Goal: Task Accomplishment & Management: Manage account settings

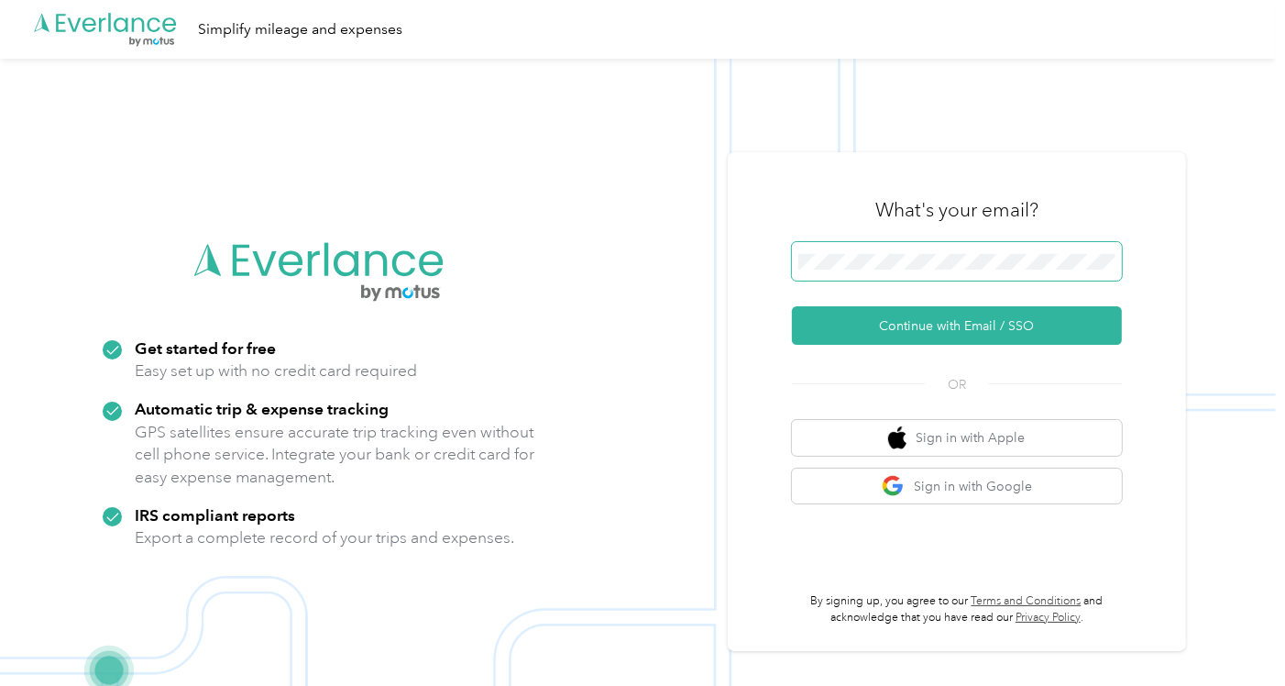
click at [884, 252] on span at bounding box center [957, 261] width 330 height 39
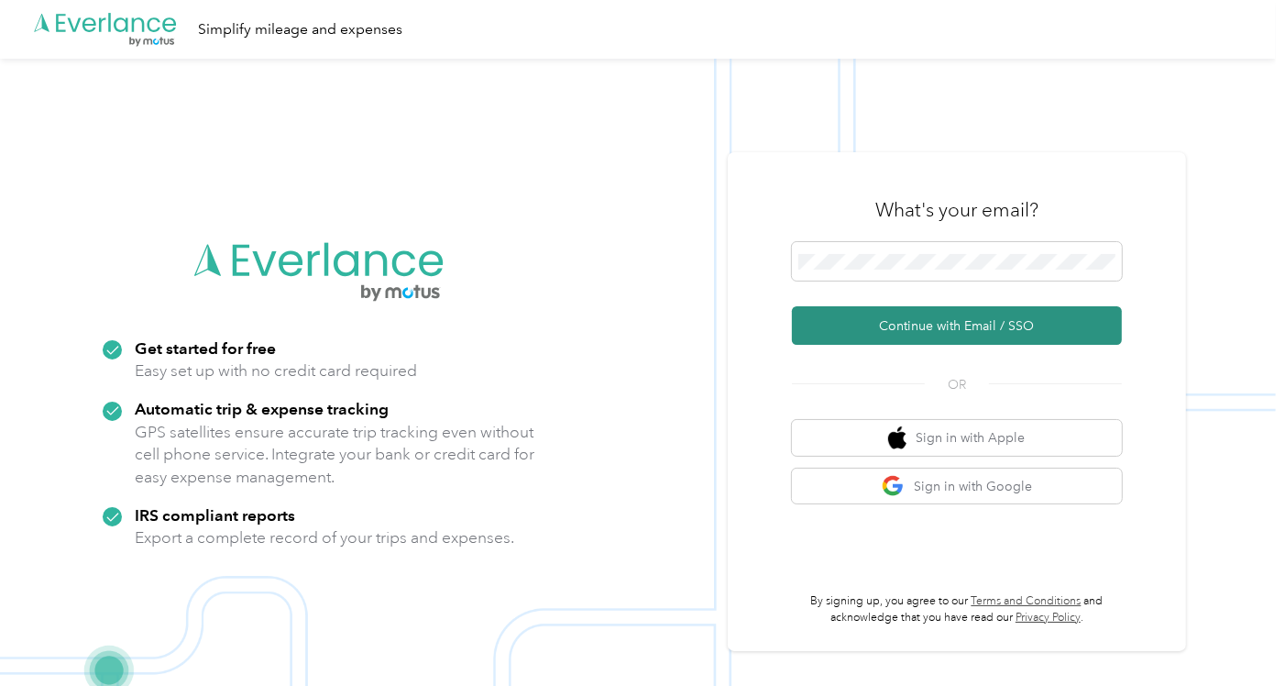
click at [875, 334] on button "Continue with Email / SSO" at bounding box center [957, 325] width 330 height 39
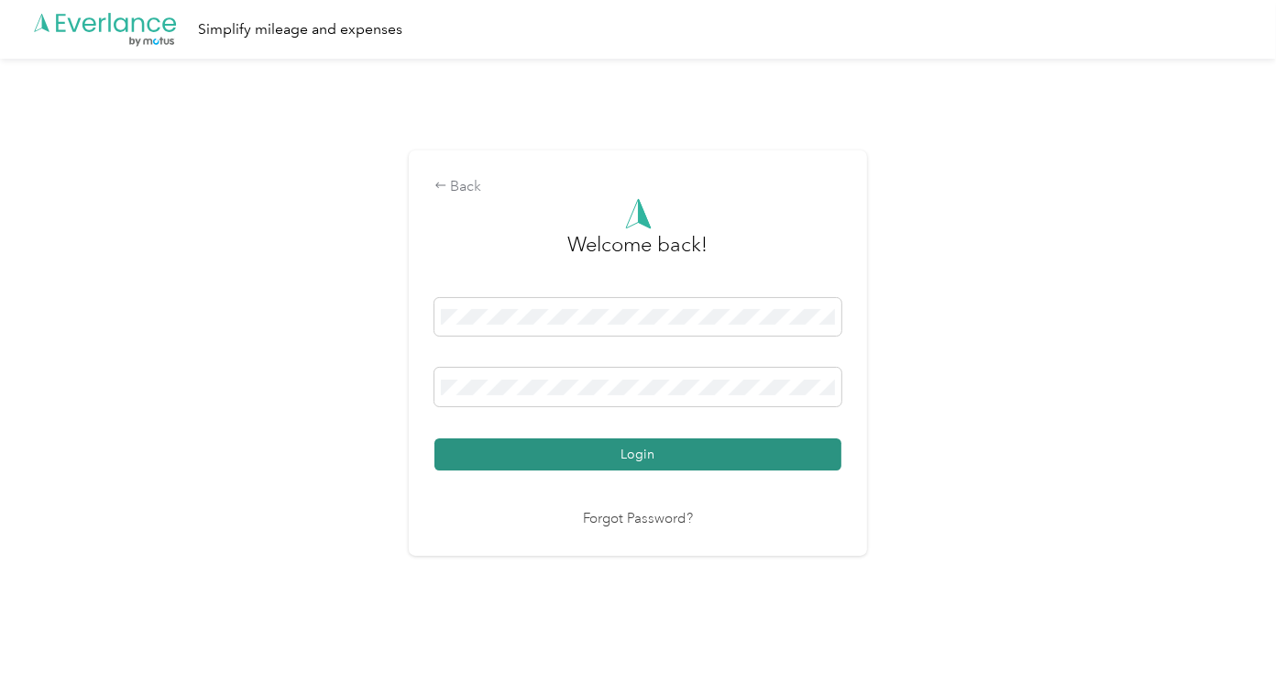
click at [528, 454] on button "Login" at bounding box center [638, 454] width 407 height 32
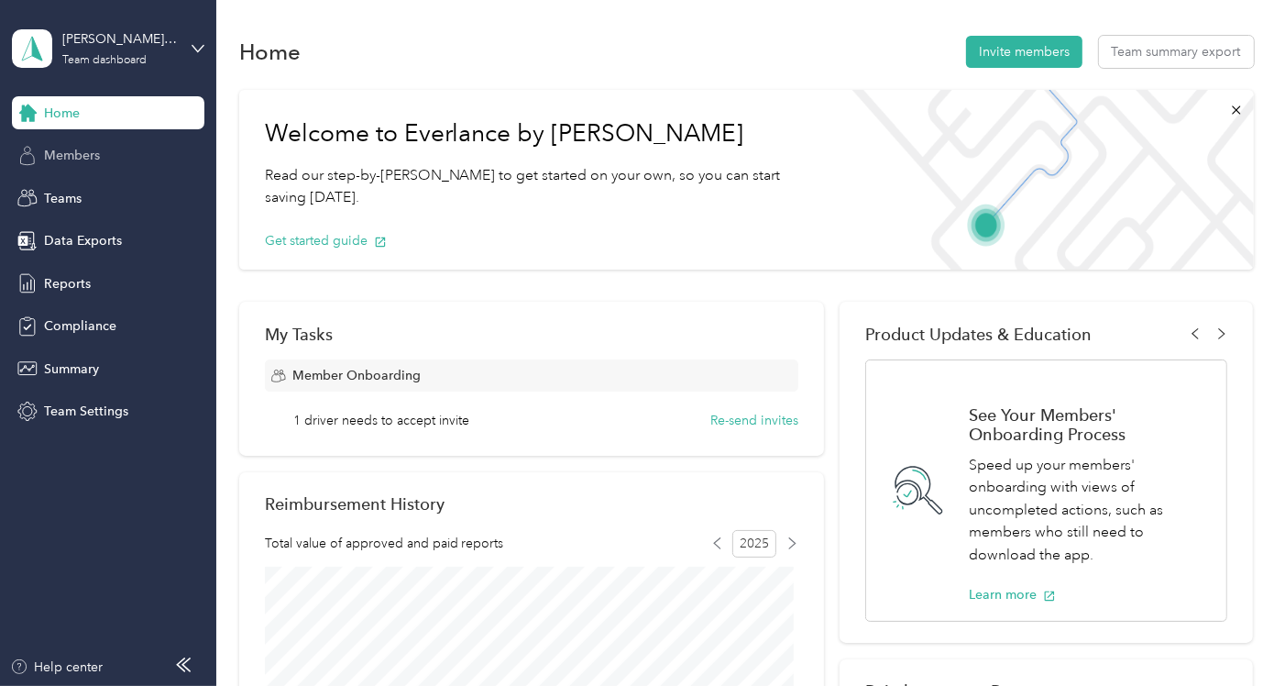
click at [89, 152] on span "Members" at bounding box center [72, 155] width 56 height 19
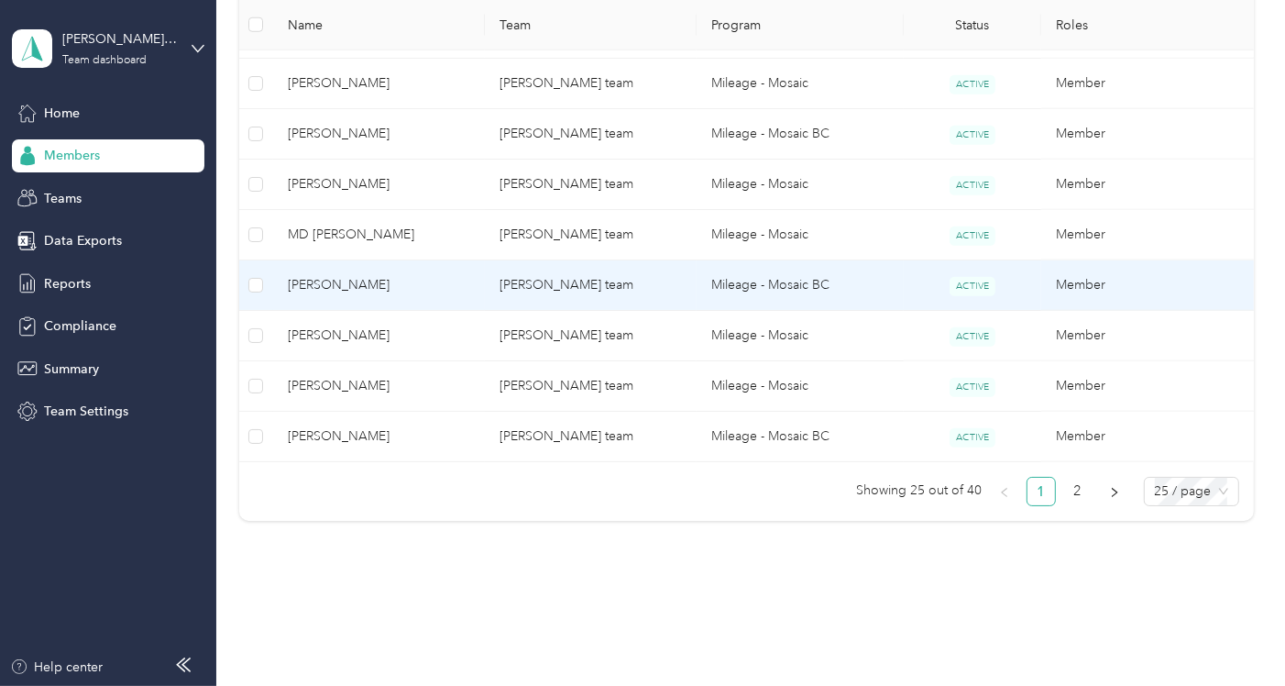
scroll to position [1378, 0]
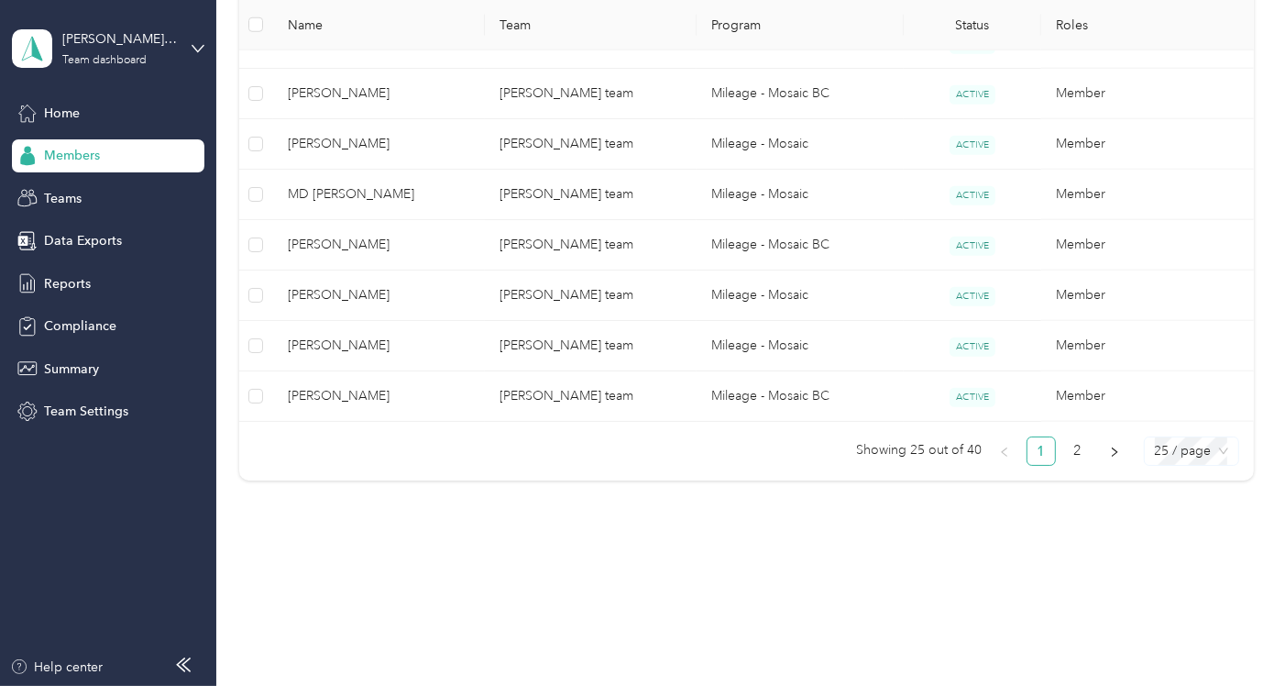
click at [891, 453] on div "25 / page" at bounding box center [1191, 450] width 95 height 29
click at [891, 453] on link "2" at bounding box center [1078, 451] width 28 height 28
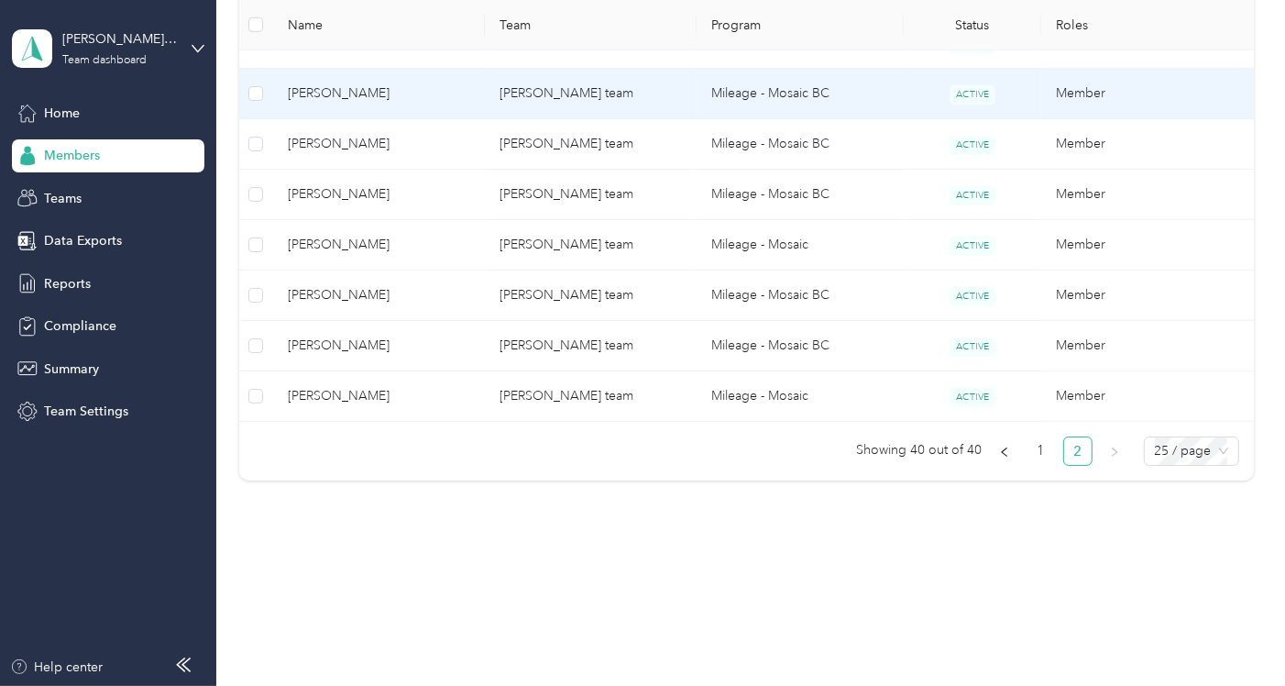
click at [336, 88] on span "[PERSON_NAME]" at bounding box center [379, 93] width 182 height 20
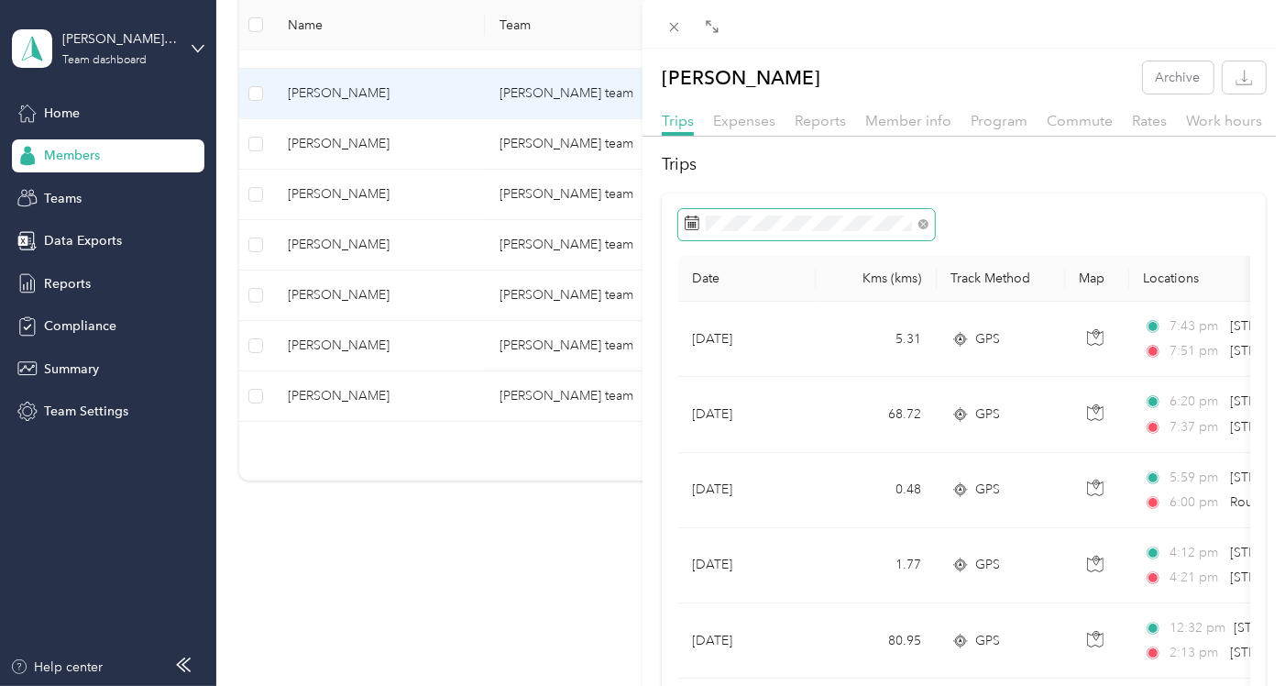
click at [891, 230] on span at bounding box center [924, 223] width 10 height 16
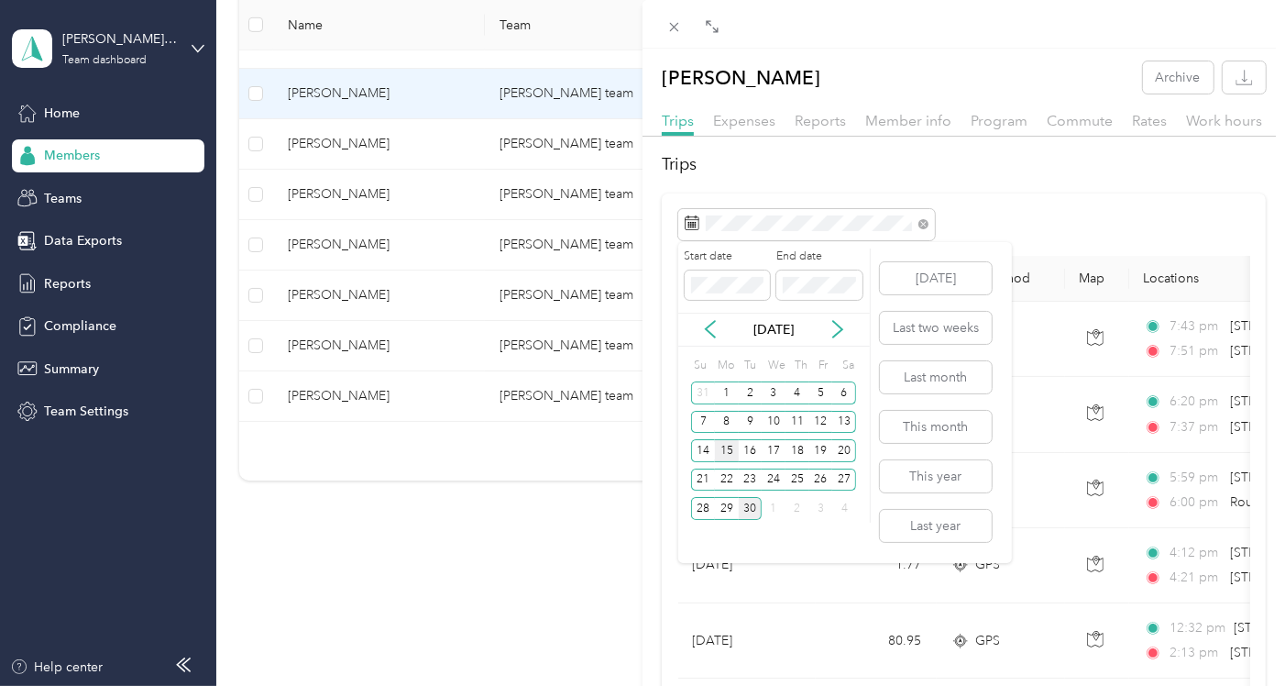
click at [729, 452] on div "15" at bounding box center [727, 450] width 24 height 23
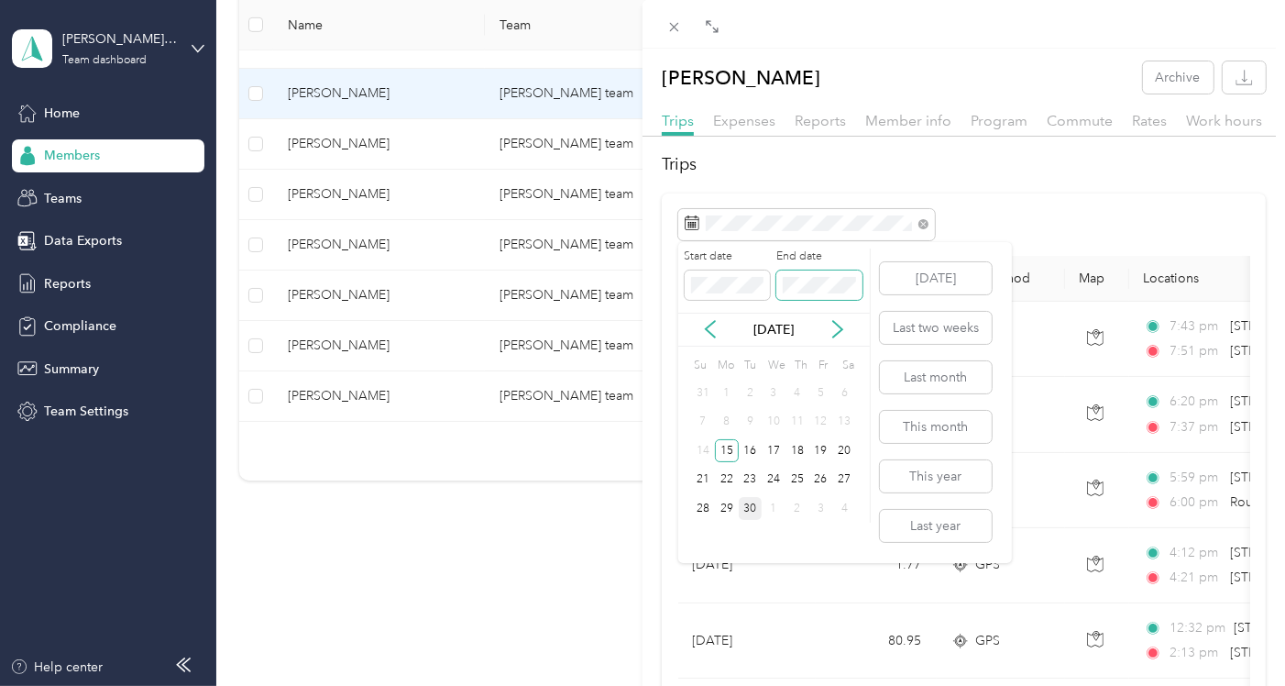
click at [846, 273] on span at bounding box center [820, 284] width 86 height 28
click at [822, 447] on div "19" at bounding box center [822, 450] width 24 height 23
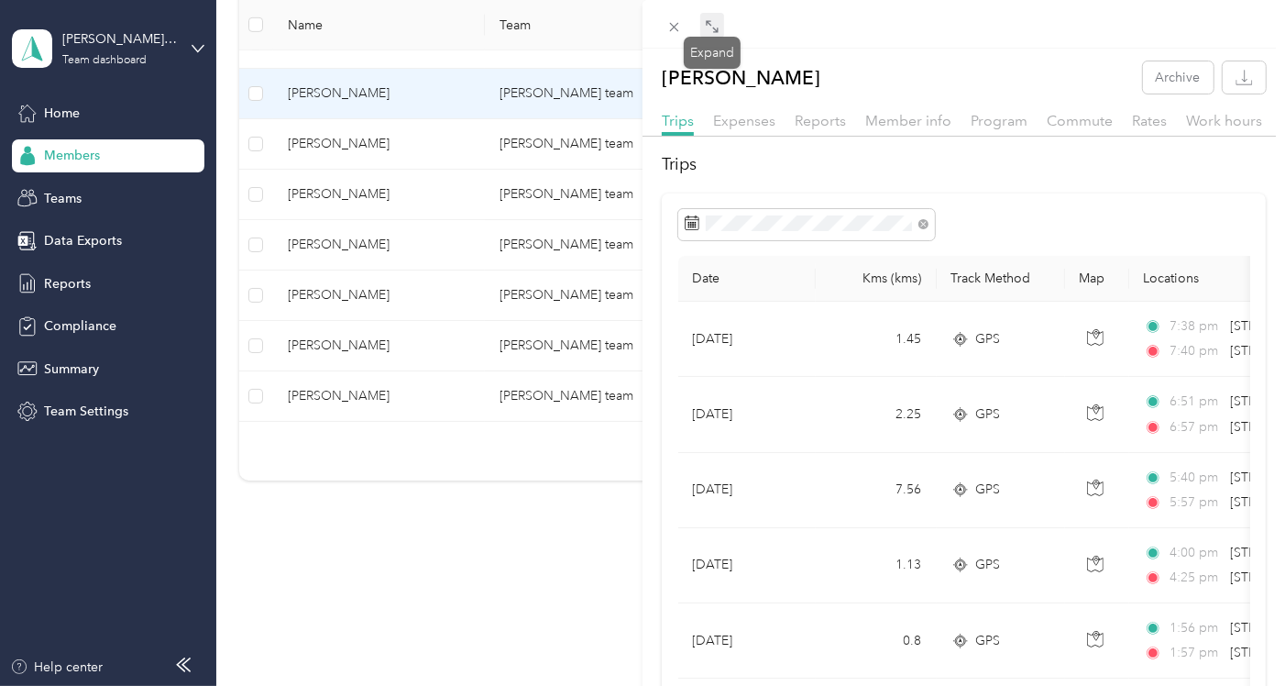
click at [711, 24] on icon at bounding box center [712, 26] width 15 height 15
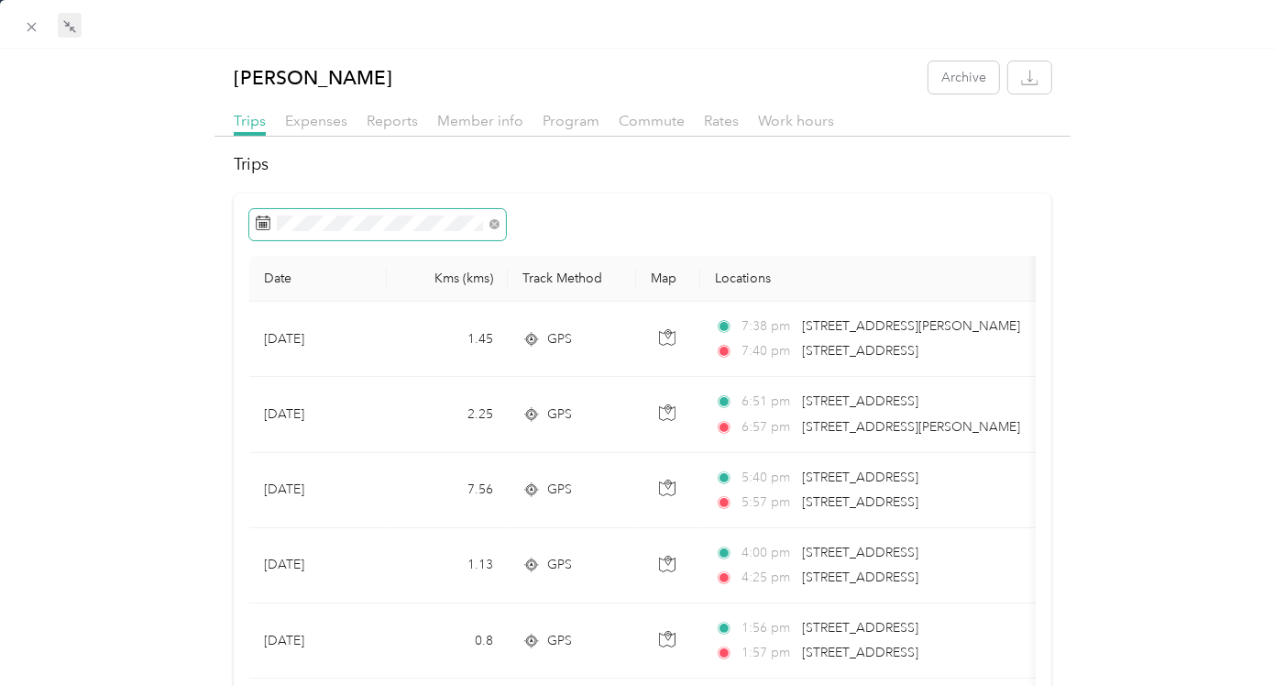
click at [259, 220] on icon at bounding box center [264, 220] width 14 height 0
click at [495, 229] on icon at bounding box center [495, 224] width 10 height 10
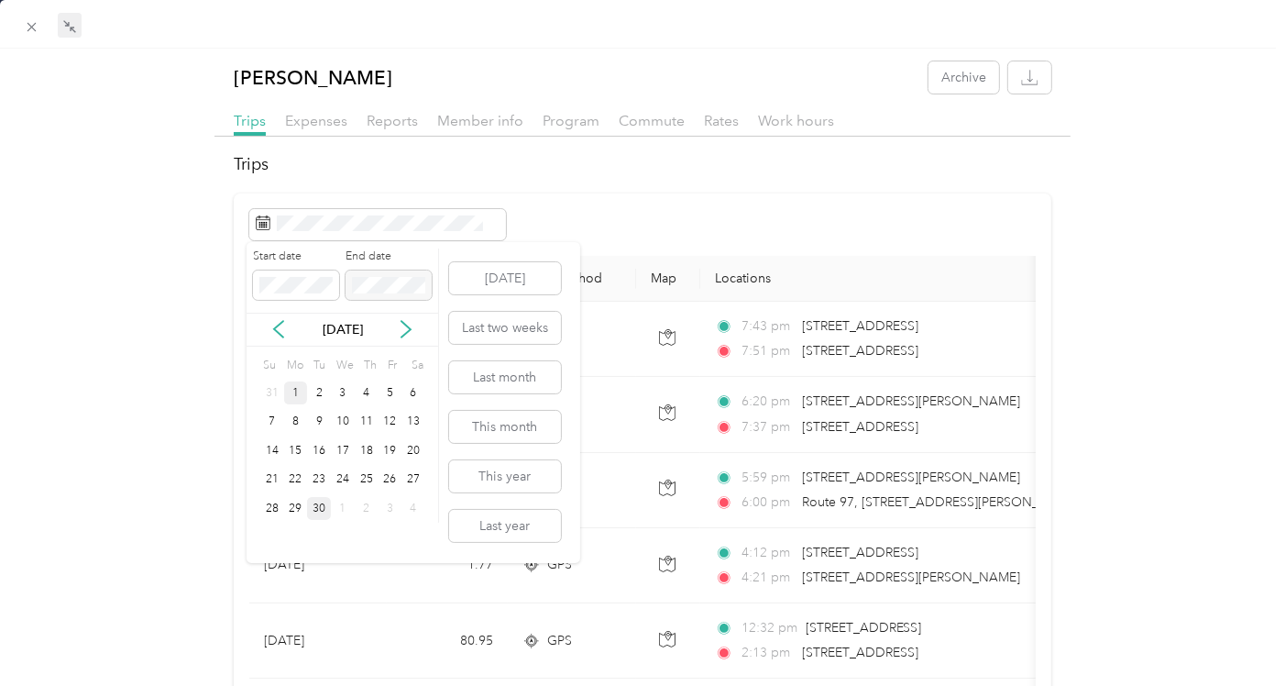
click at [298, 391] on div "1" at bounding box center [296, 392] width 24 height 23
click at [318, 512] on div "30" at bounding box center [319, 508] width 24 height 23
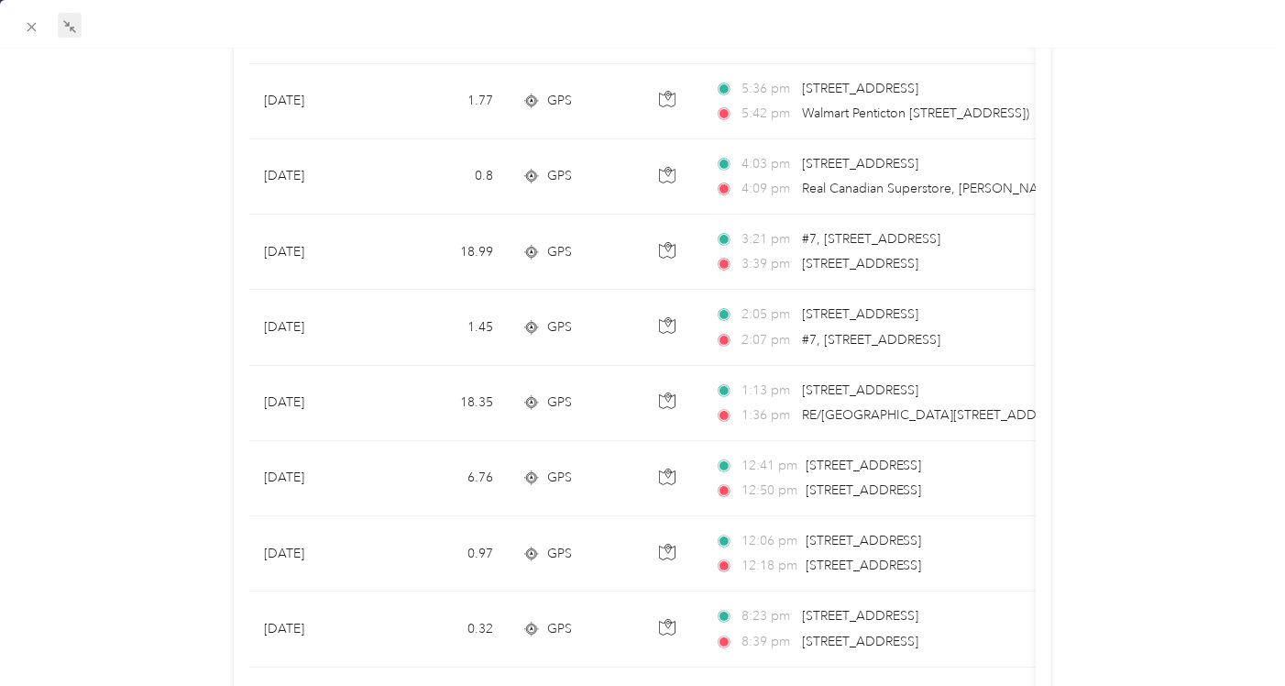
scroll to position [1665, 0]
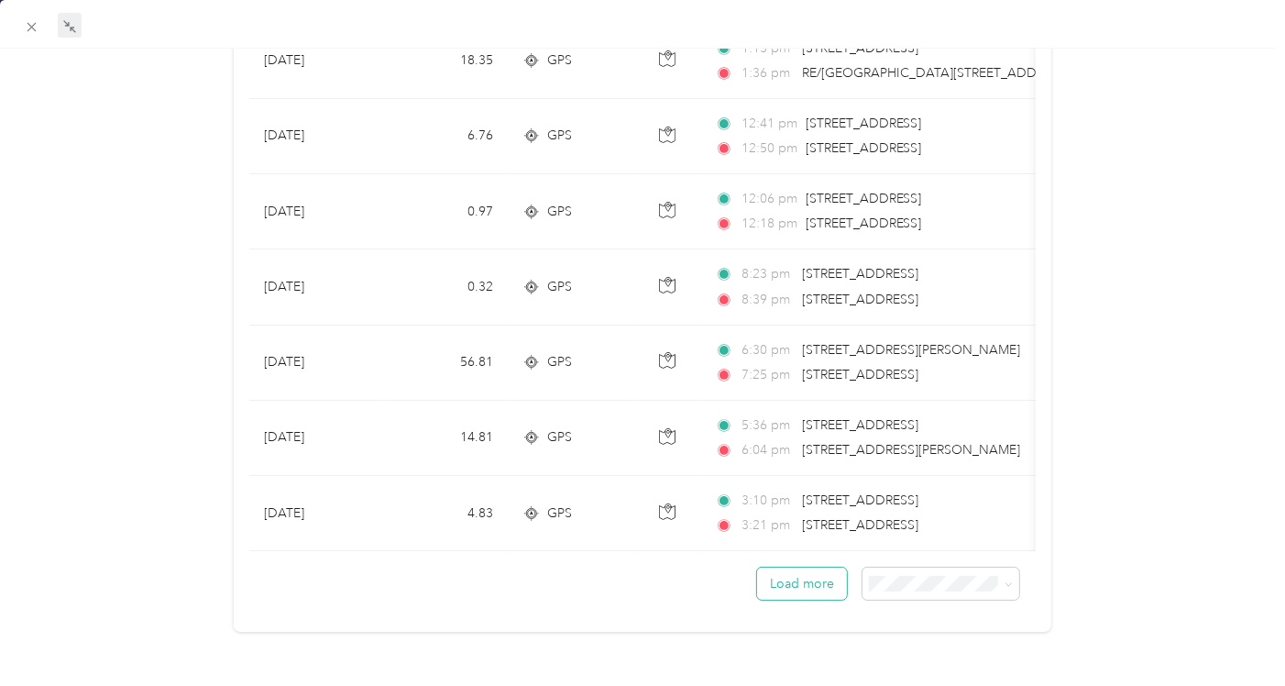
click at [796, 567] on button "Load more" at bounding box center [802, 583] width 90 height 32
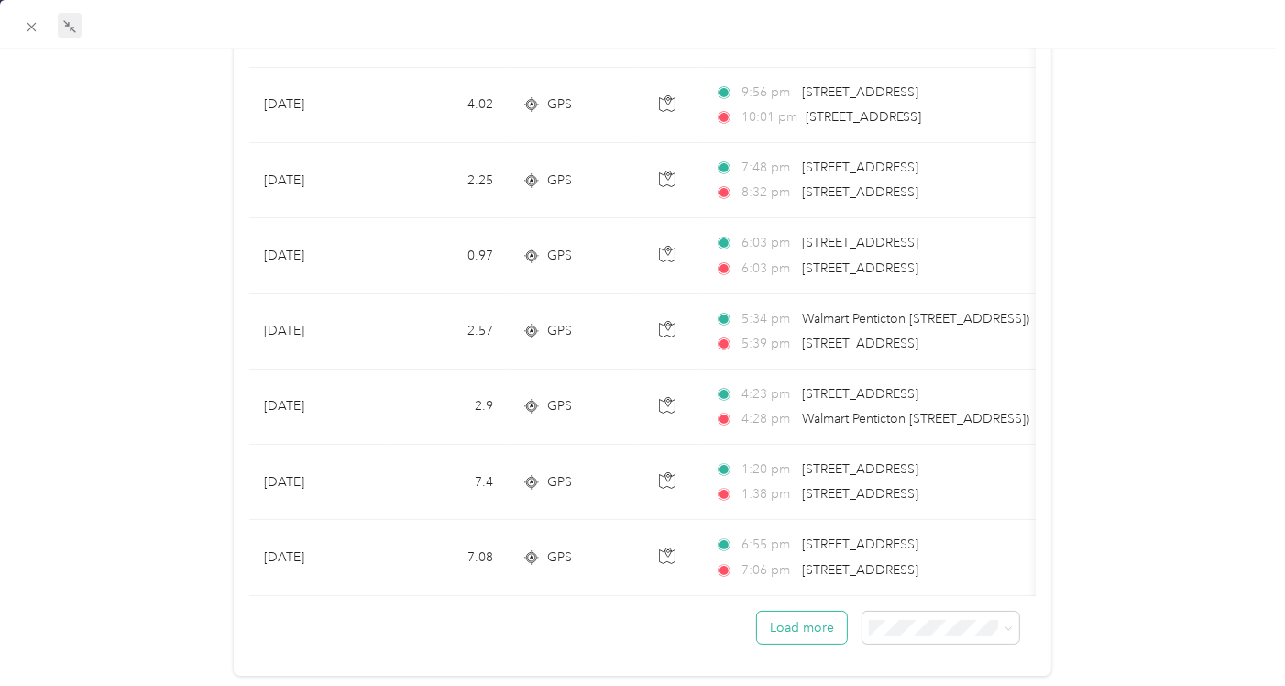
scroll to position [3552, 0]
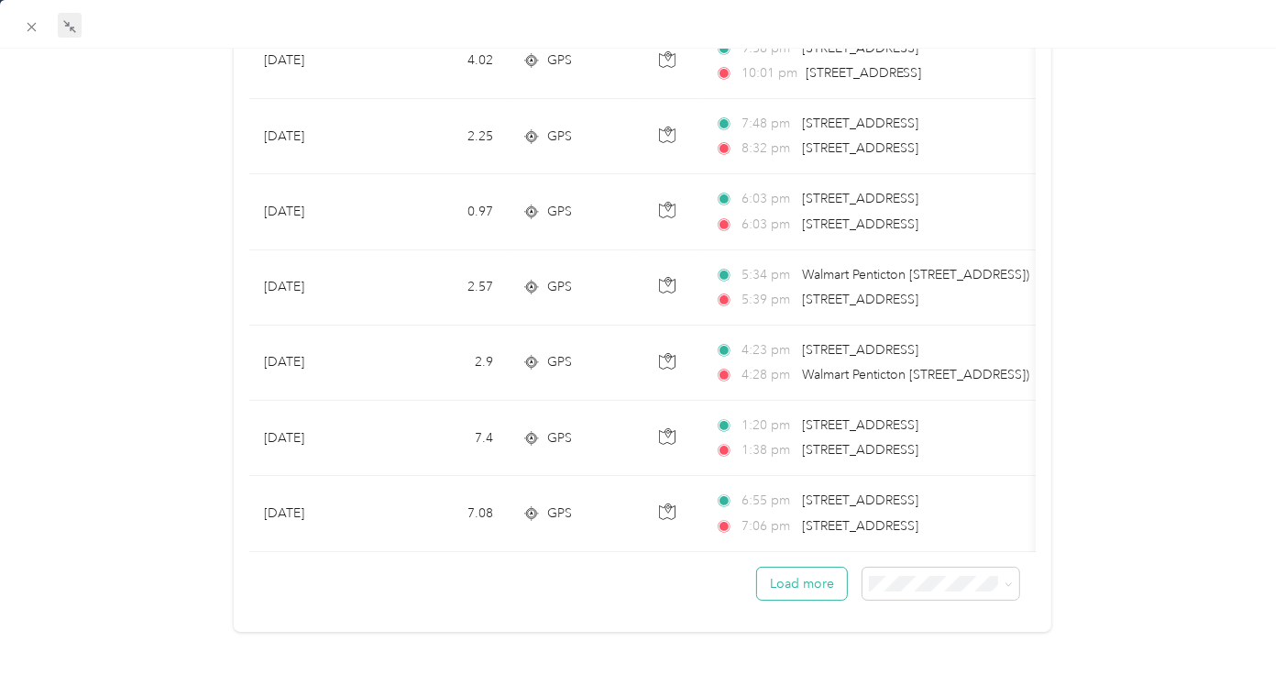
click at [796, 567] on button "Load more" at bounding box center [802, 583] width 90 height 32
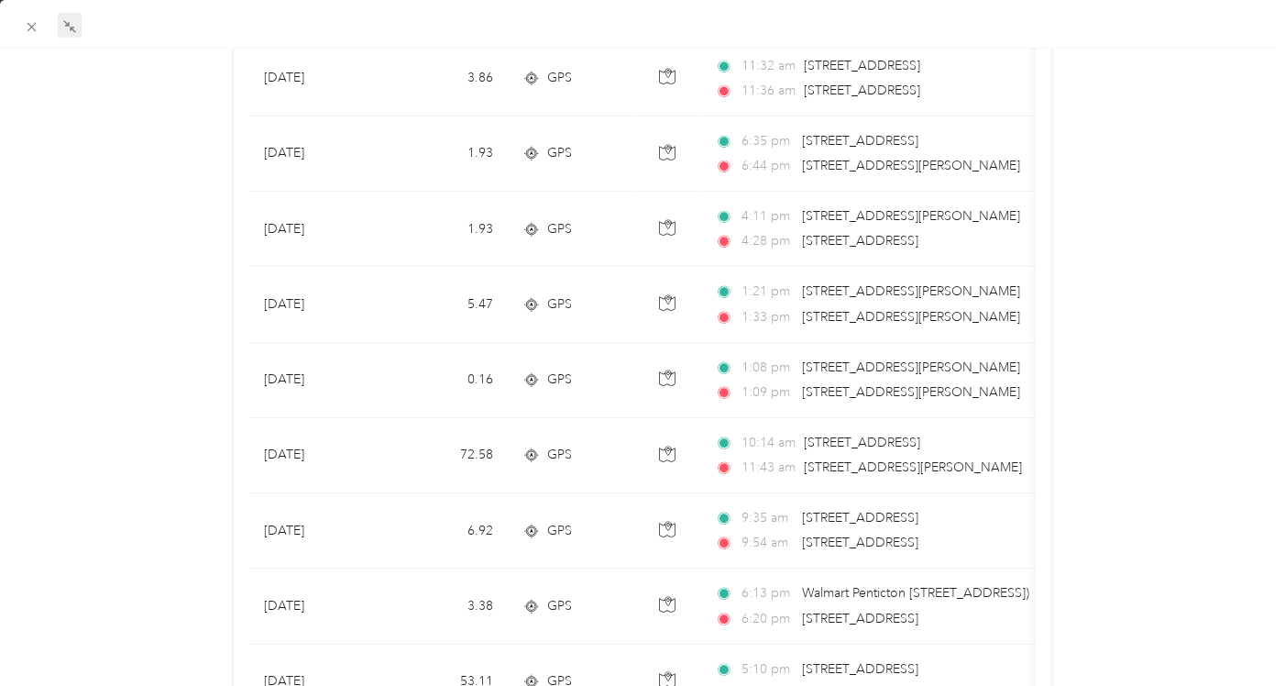
scroll to position [5437, 0]
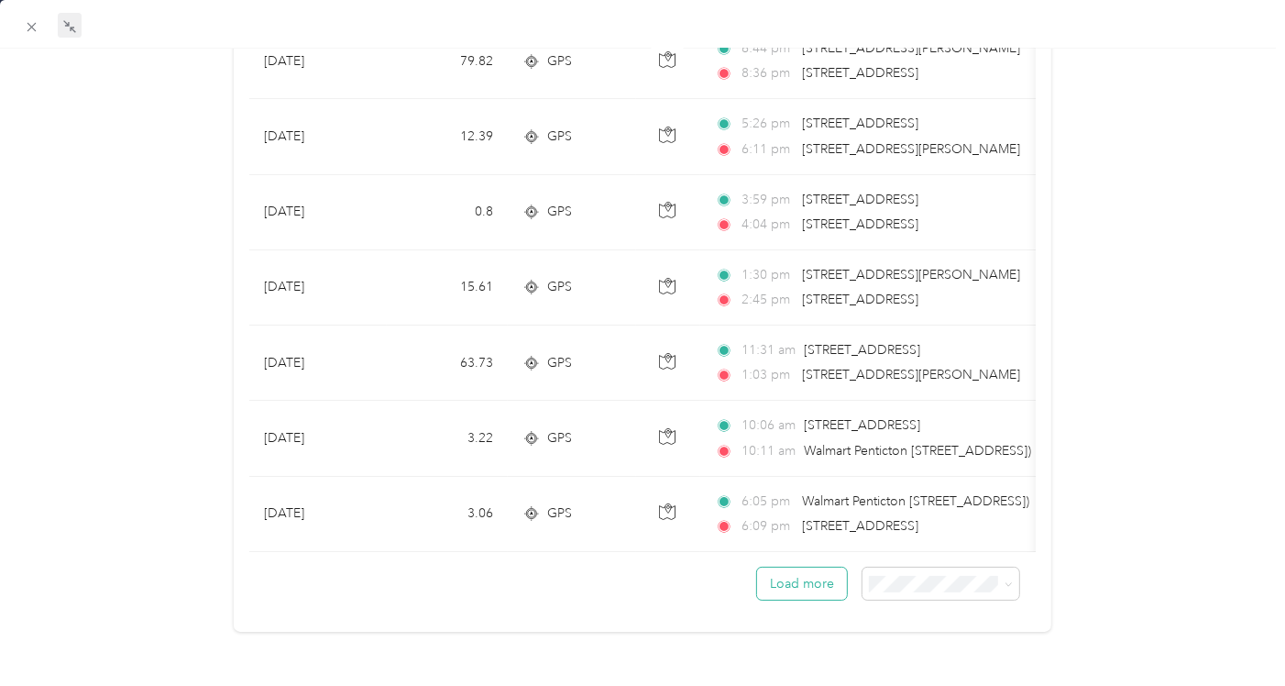
click at [796, 567] on button "Load more" at bounding box center [802, 583] width 90 height 32
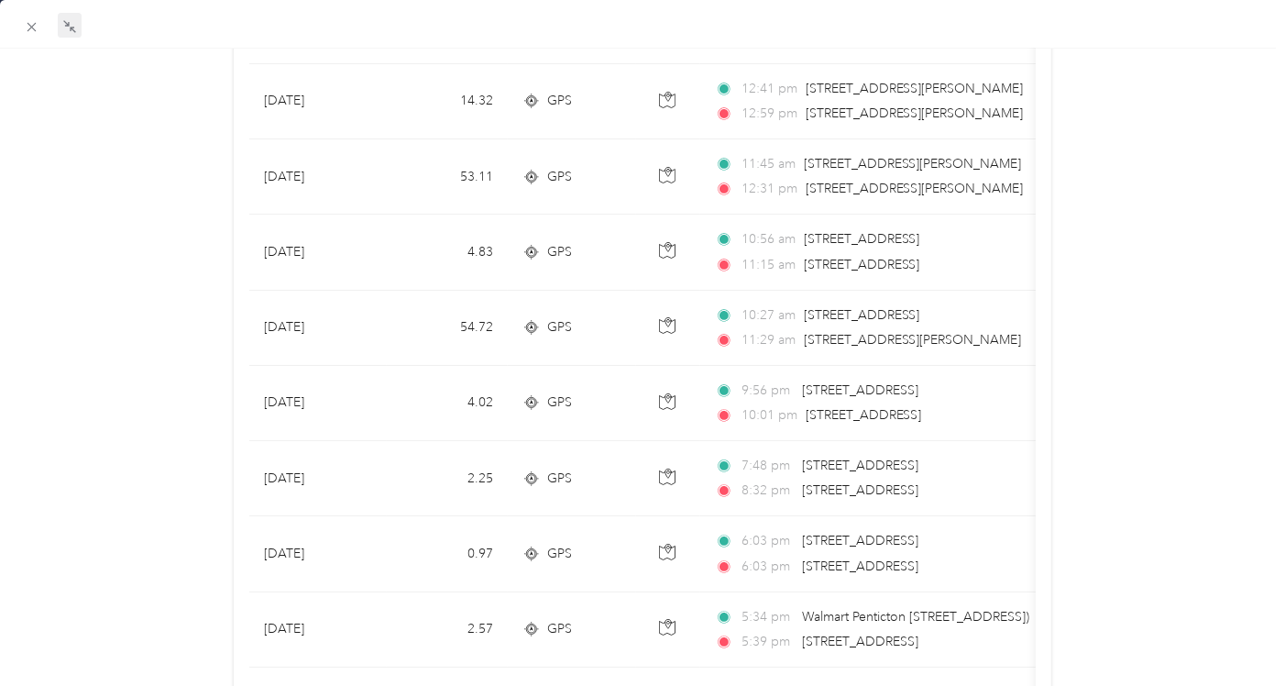
scroll to position [3156, 0]
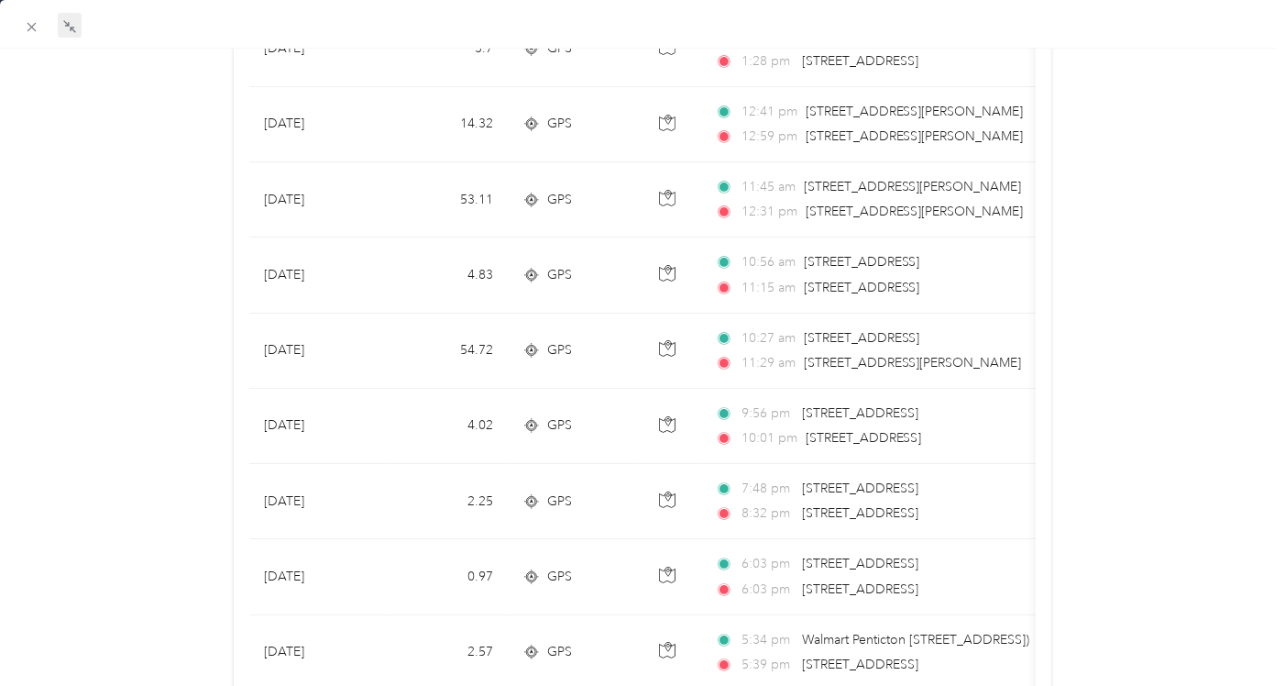
click at [638, 423] on div at bounding box center [636, 343] width 13 height 686
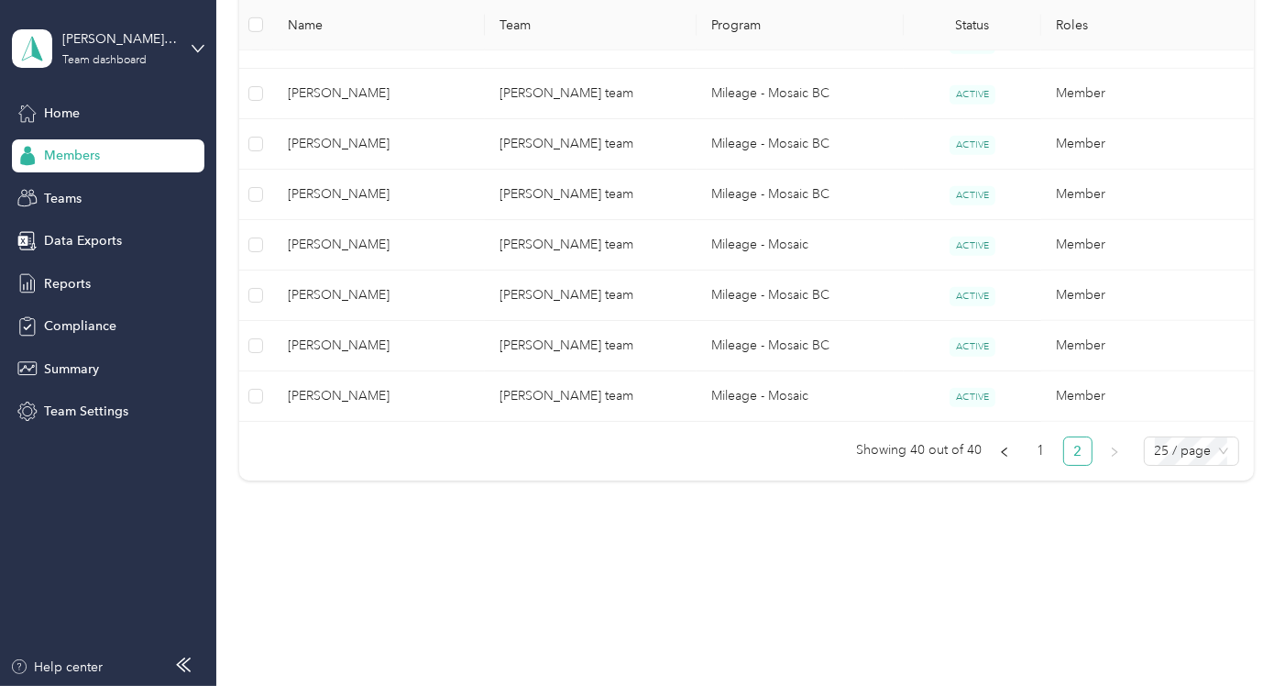
scroll to position [246, 0]
click at [891, 446] on link "1" at bounding box center [1042, 451] width 28 height 28
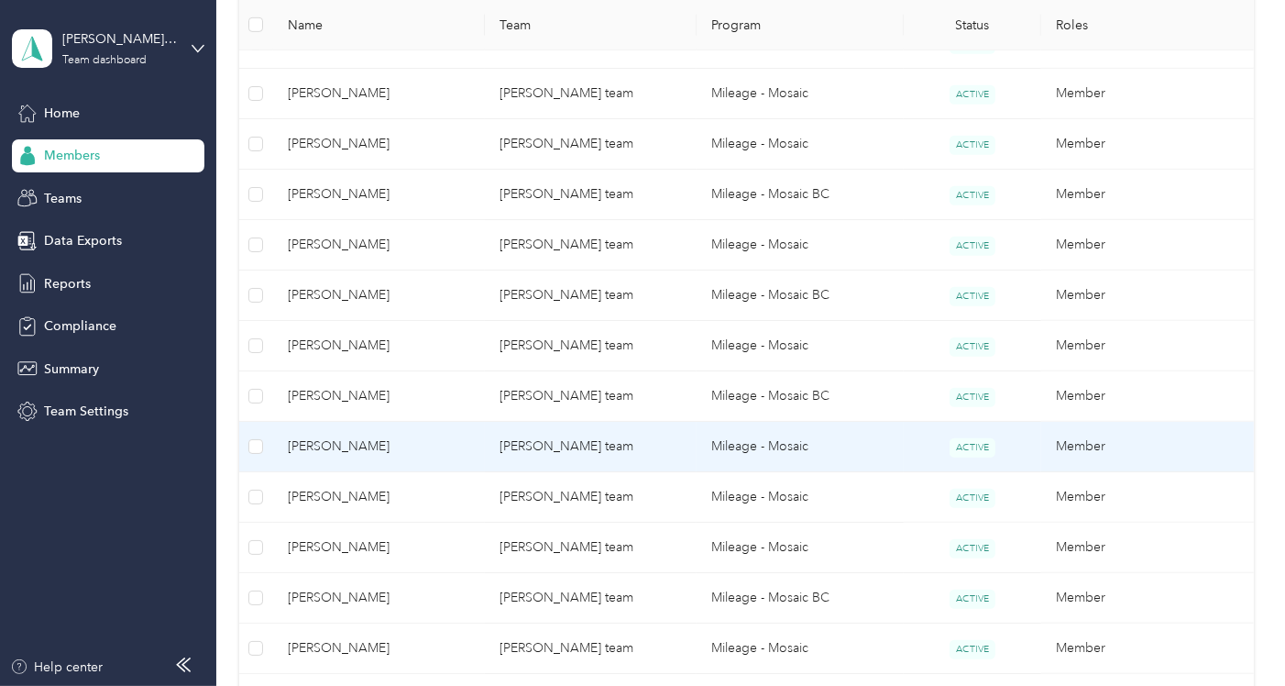
scroll to position [1378, 0]
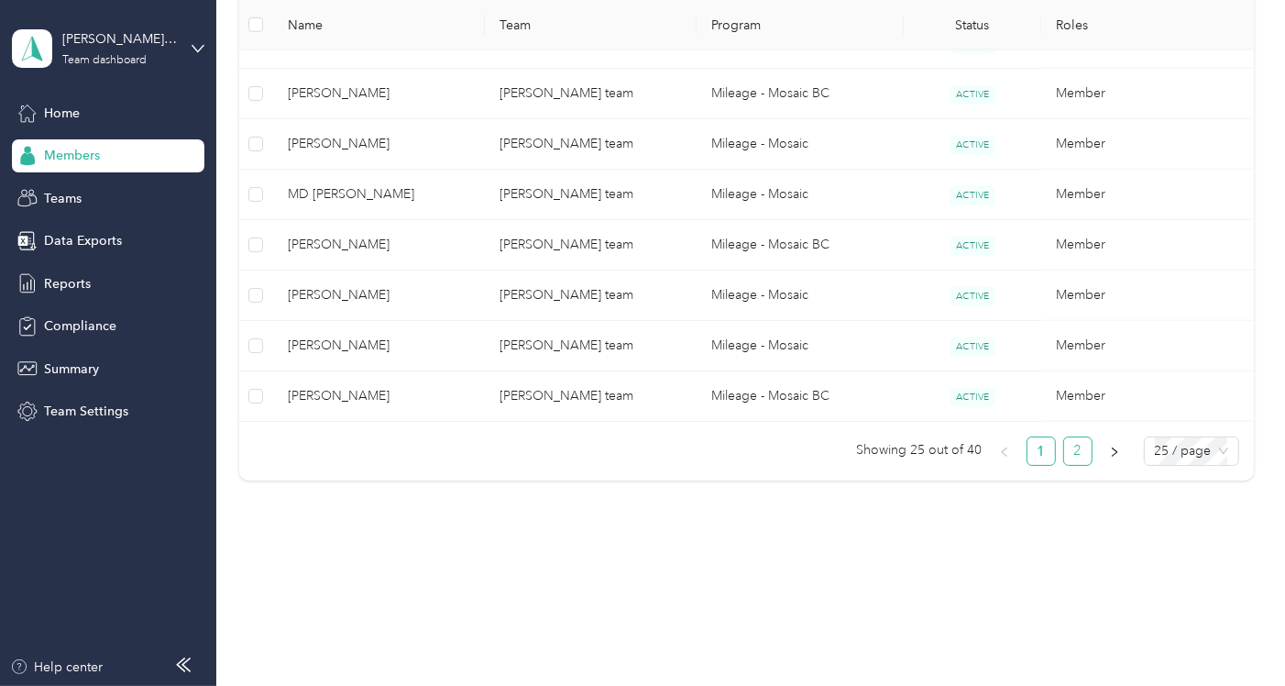
click at [891, 451] on link "2" at bounding box center [1078, 451] width 28 height 28
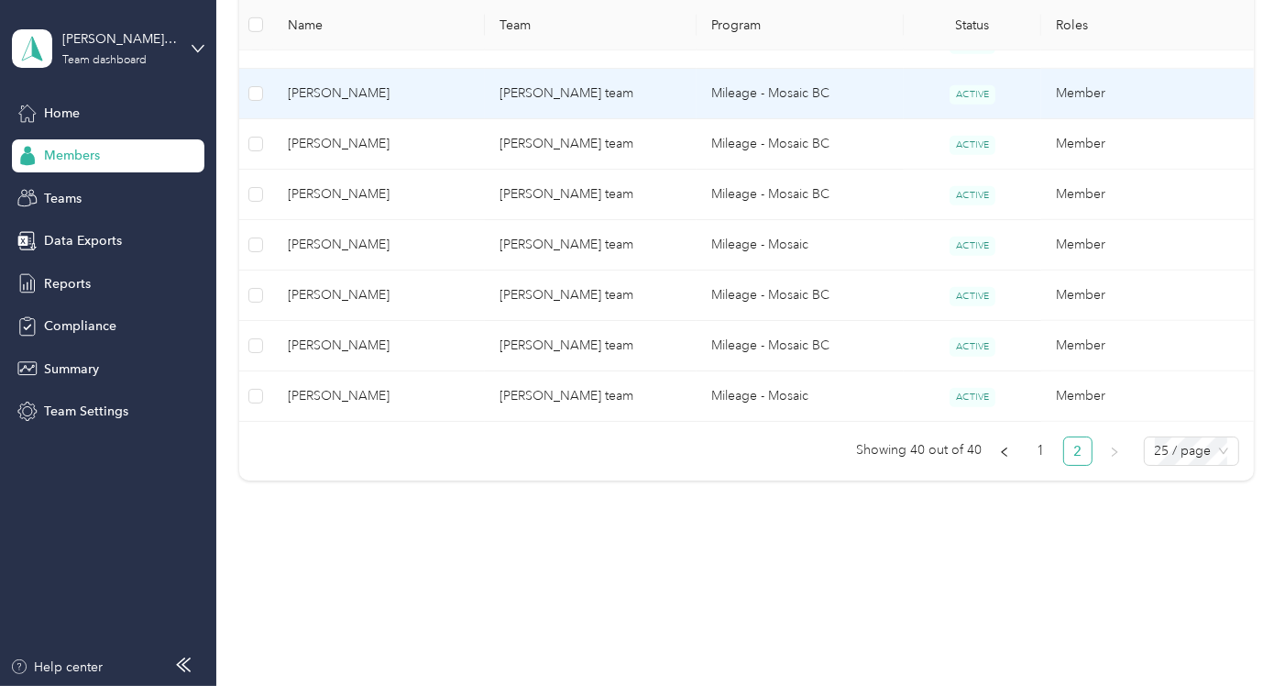
click at [315, 93] on span "[PERSON_NAME]" at bounding box center [379, 93] width 182 height 20
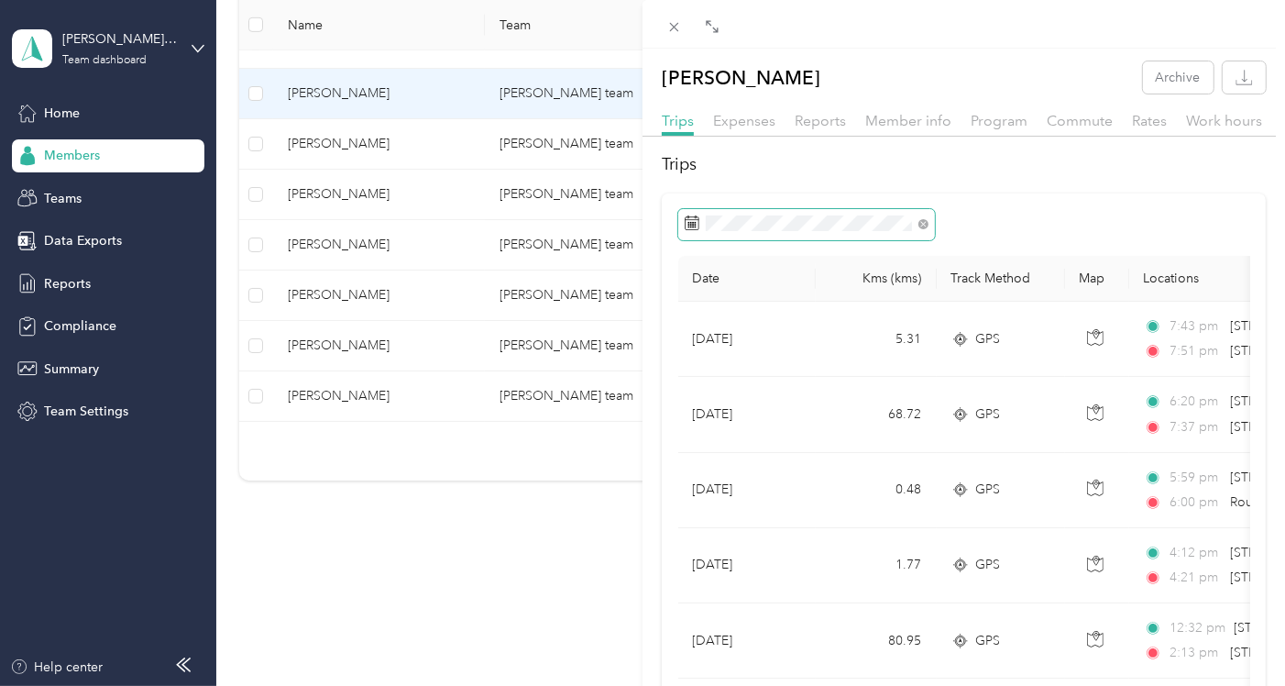
click at [686, 223] on icon at bounding box center [692, 222] width 15 height 15
click at [693, 226] on icon at bounding box center [692, 222] width 15 height 15
click at [694, 227] on icon at bounding box center [692, 222] width 15 height 15
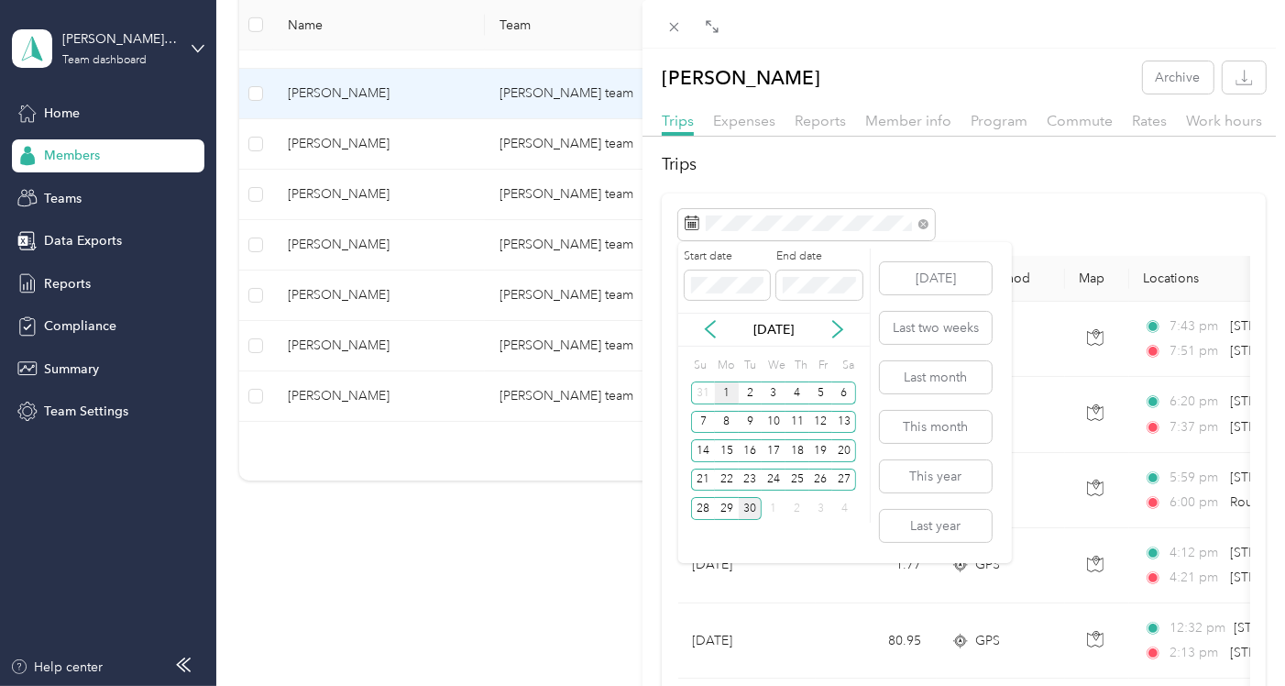
click at [727, 391] on div "1" at bounding box center [727, 392] width 24 height 23
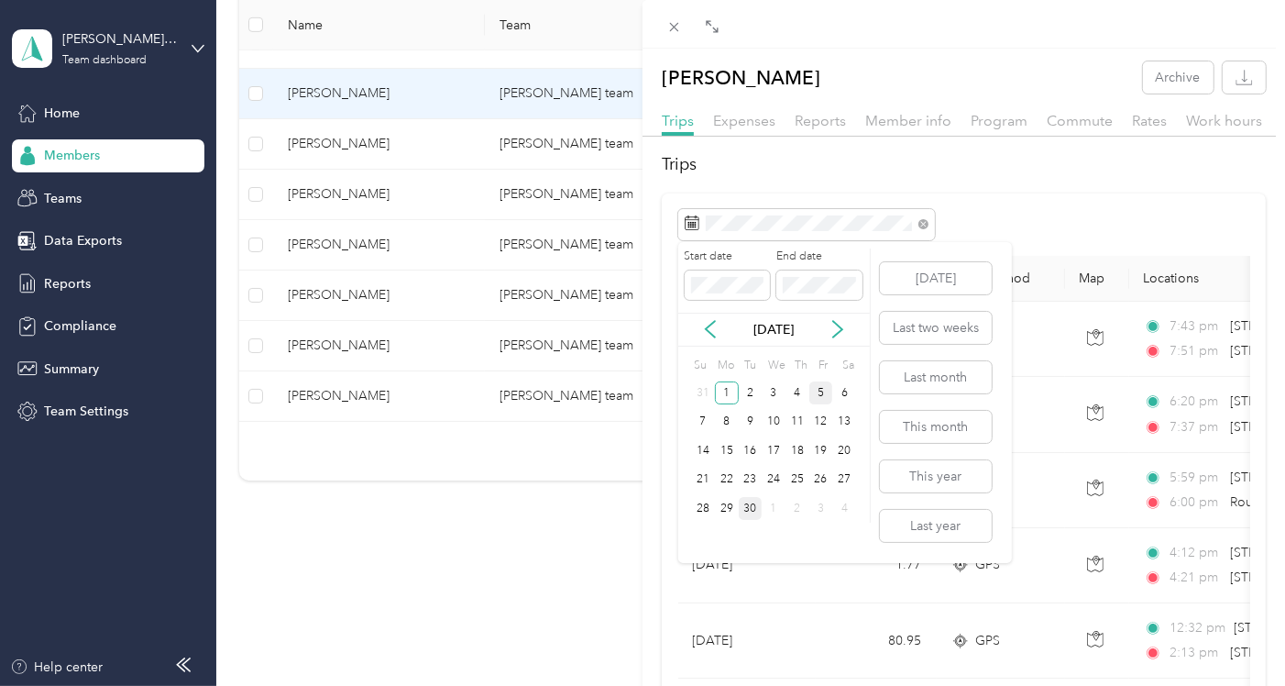
click at [825, 399] on div "5" at bounding box center [822, 392] width 24 height 23
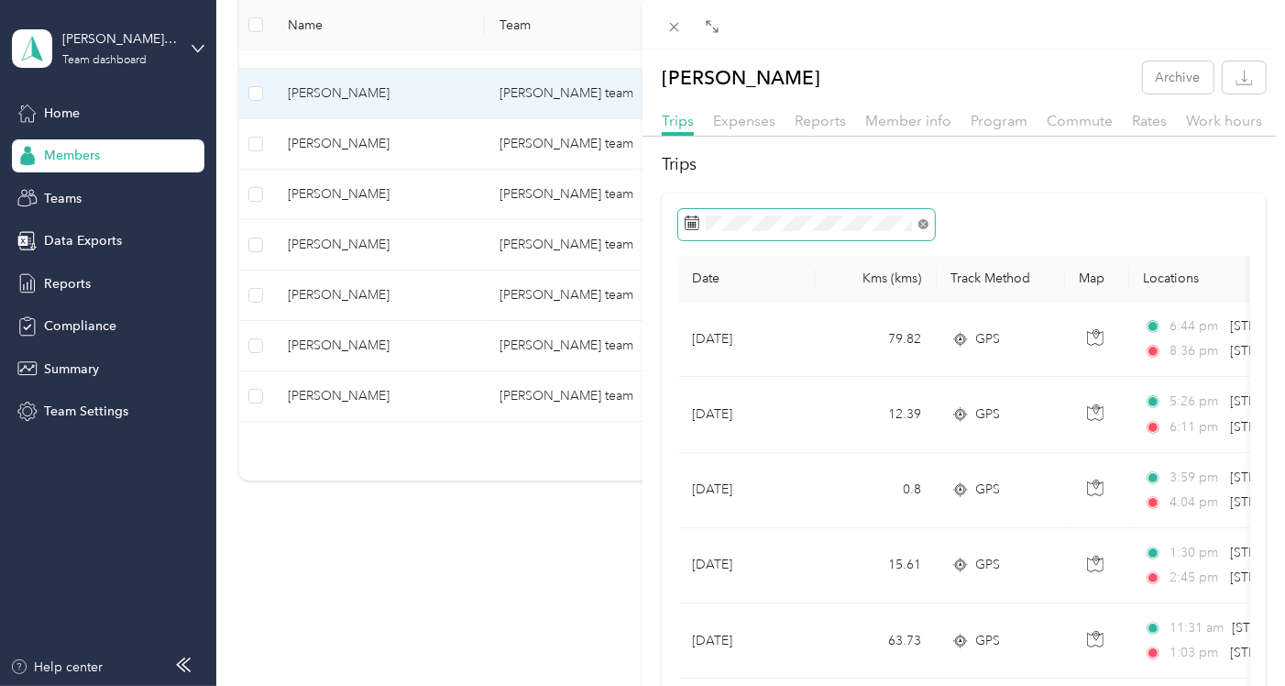
click at [891, 222] on icon at bounding box center [924, 224] width 10 height 10
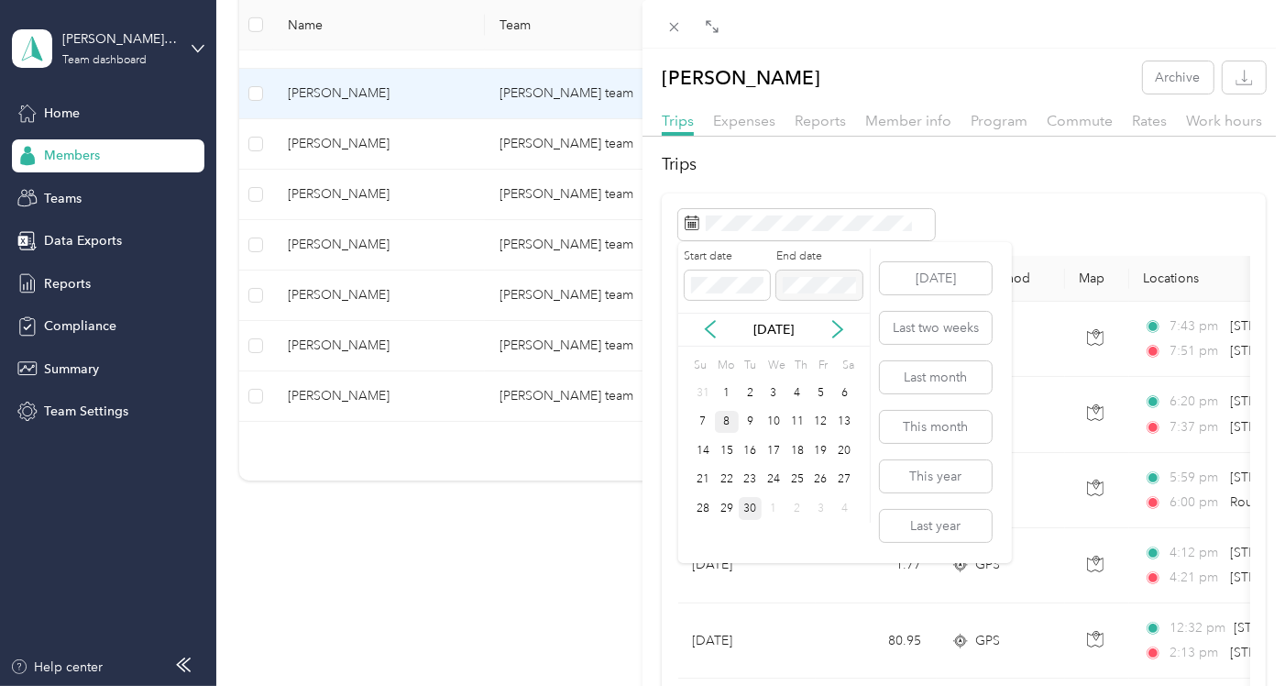
click at [731, 419] on div "8" at bounding box center [727, 422] width 24 height 23
click at [820, 420] on div "12" at bounding box center [822, 422] width 24 height 23
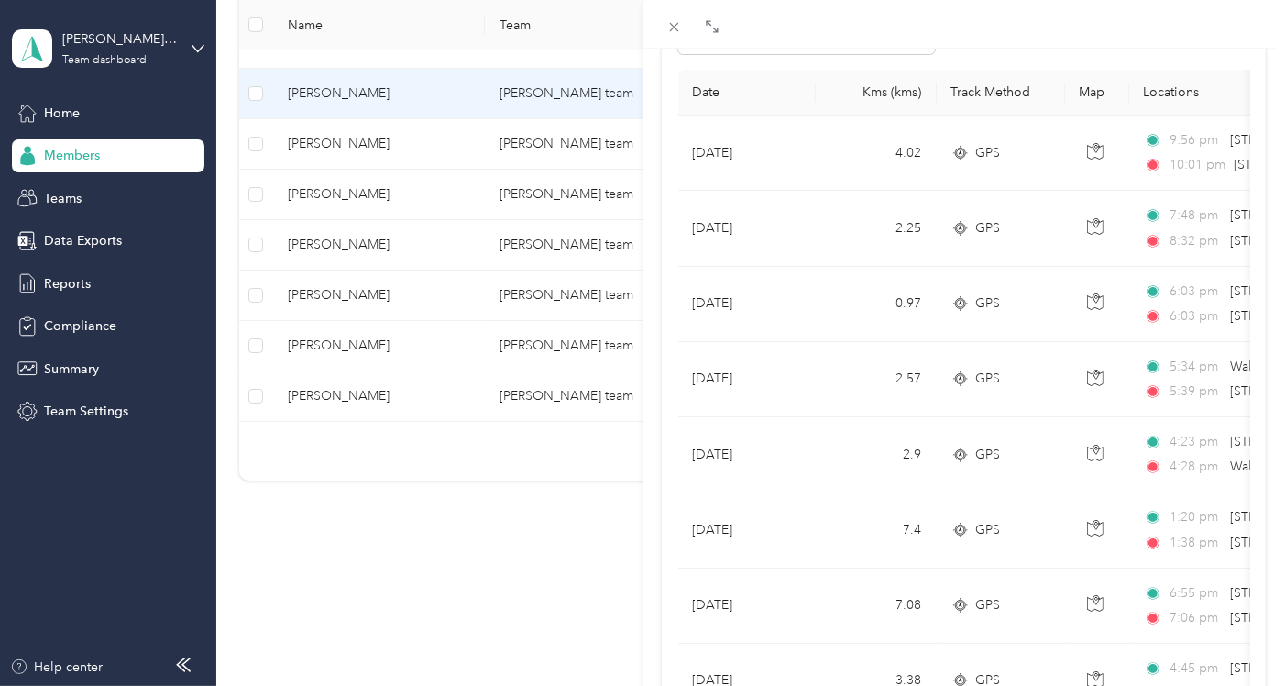
scroll to position [138, 0]
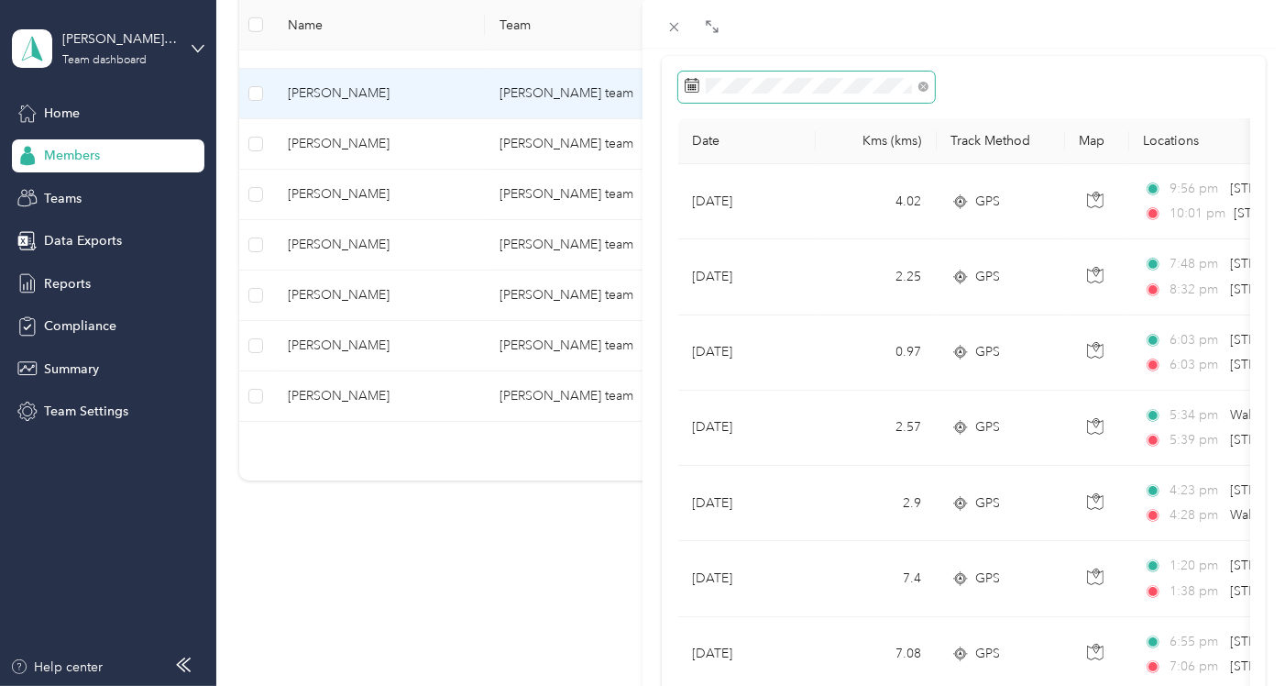
click at [891, 92] on span at bounding box center [924, 86] width 10 height 16
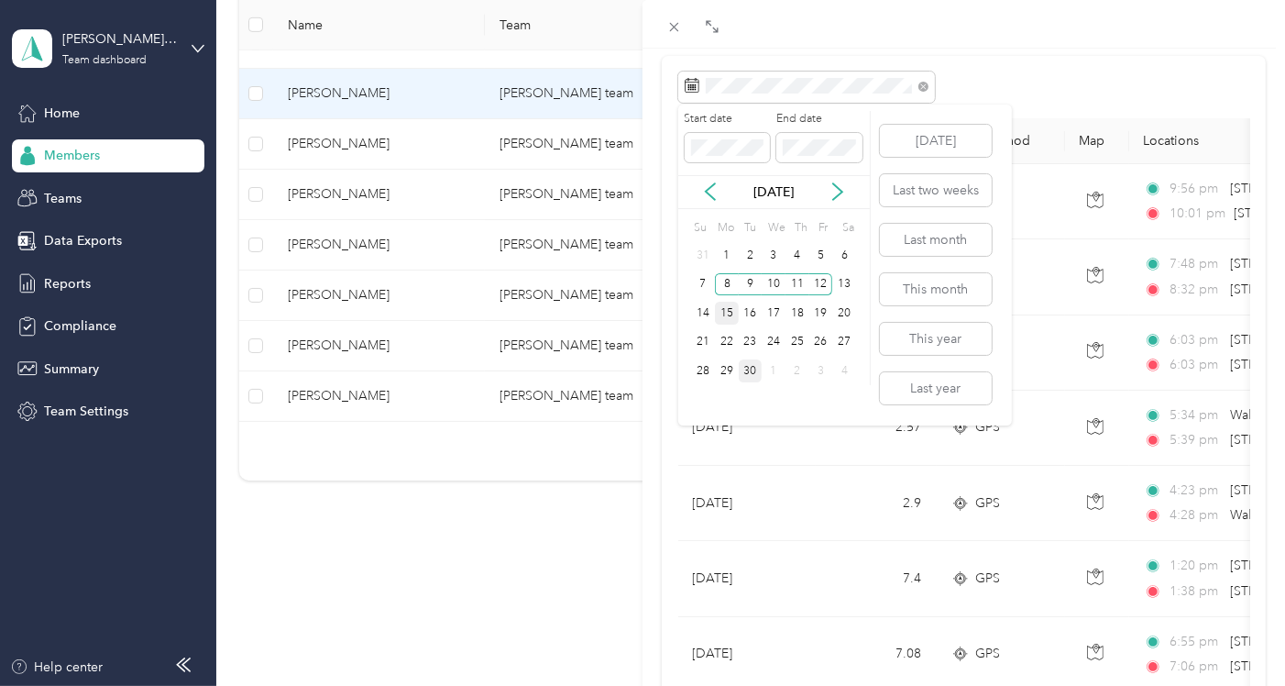
click at [726, 314] on div "15" at bounding box center [727, 313] width 24 height 23
click at [822, 315] on div "19" at bounding box center [822, 313] width 24 height 23
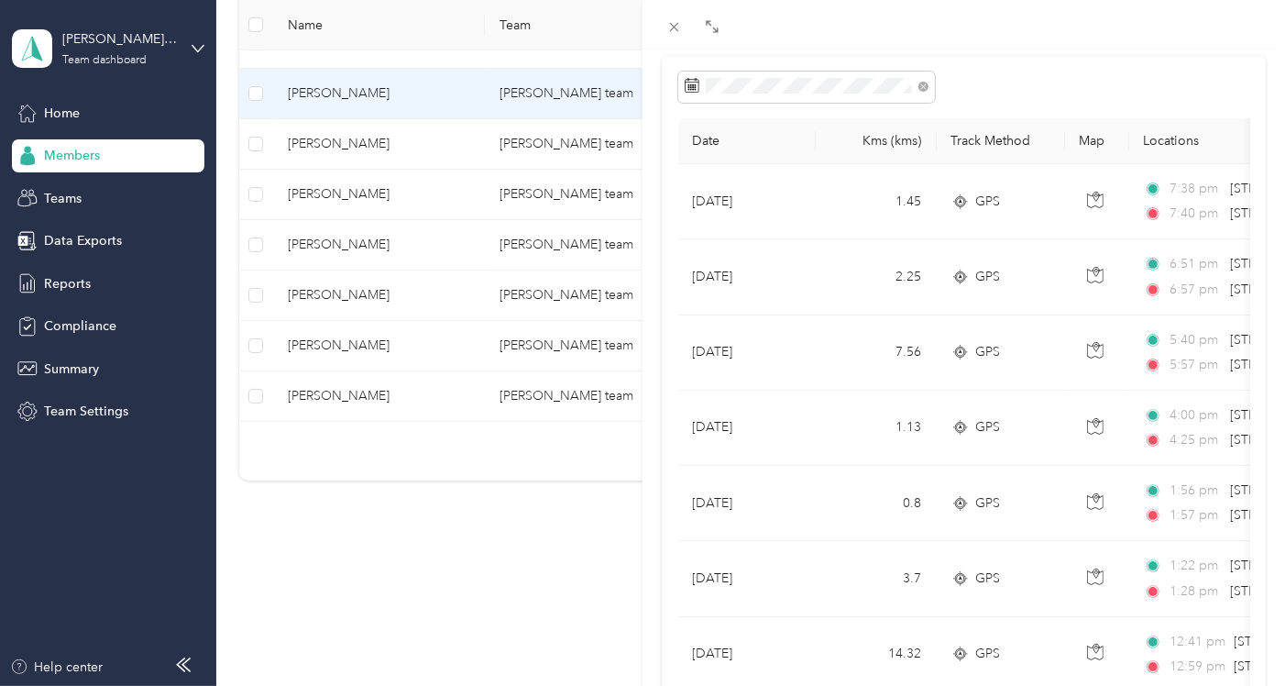
click at [891, 258] on div "Trips Date Kms (kms) Track Method Map Locations Kms value Purpose [DATE] 1.45 G…" at bounding box center [964, 507] width 643 height 984
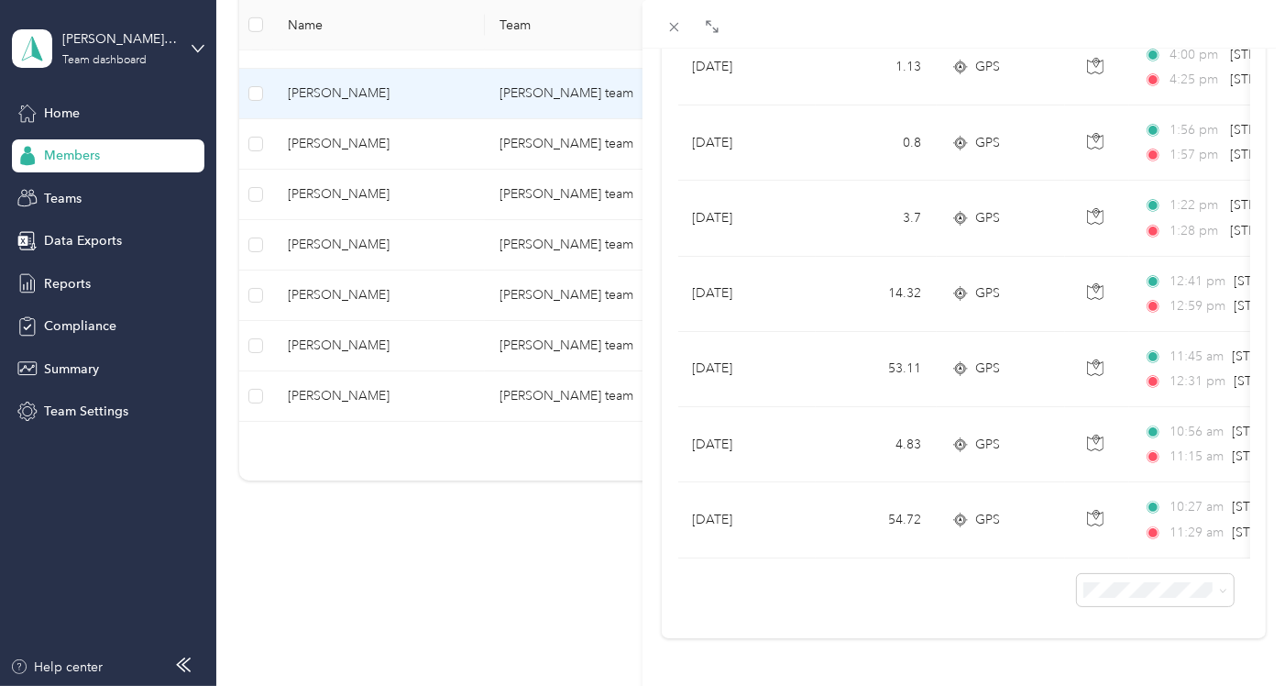
click at [702, 500] on td "[DATE]" at bounding box center [747, 519] width 138 height 75
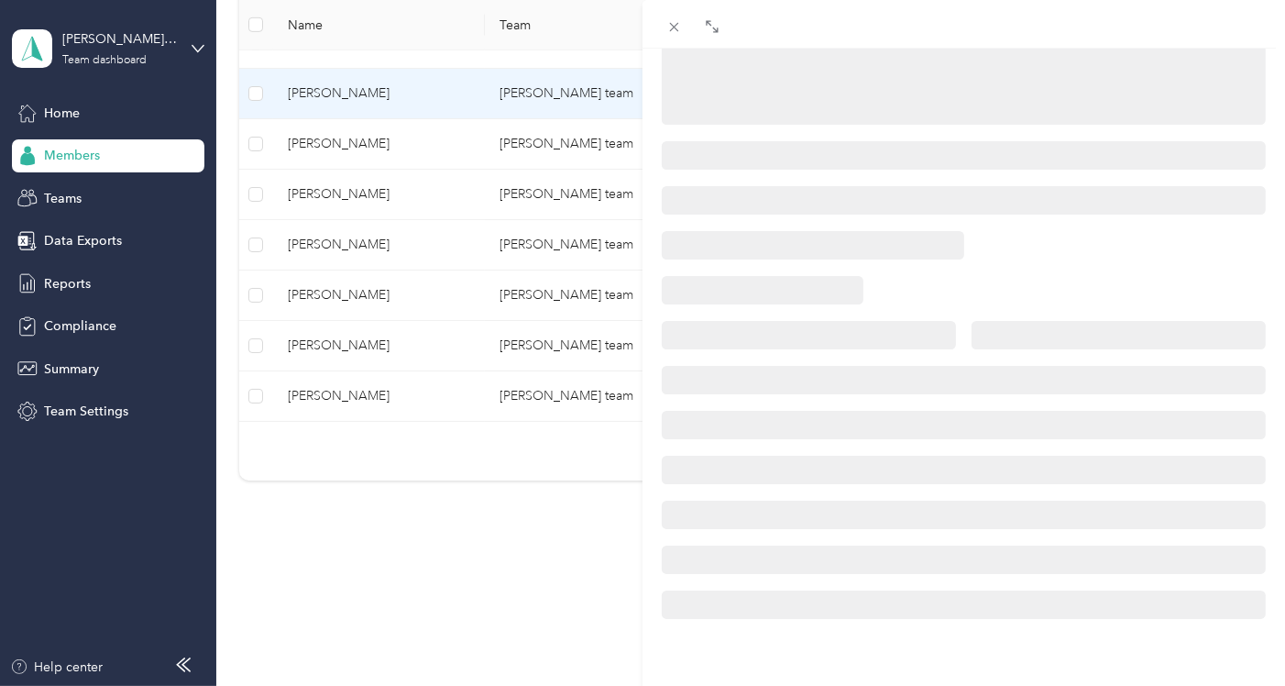
scroll to position [376, 0]
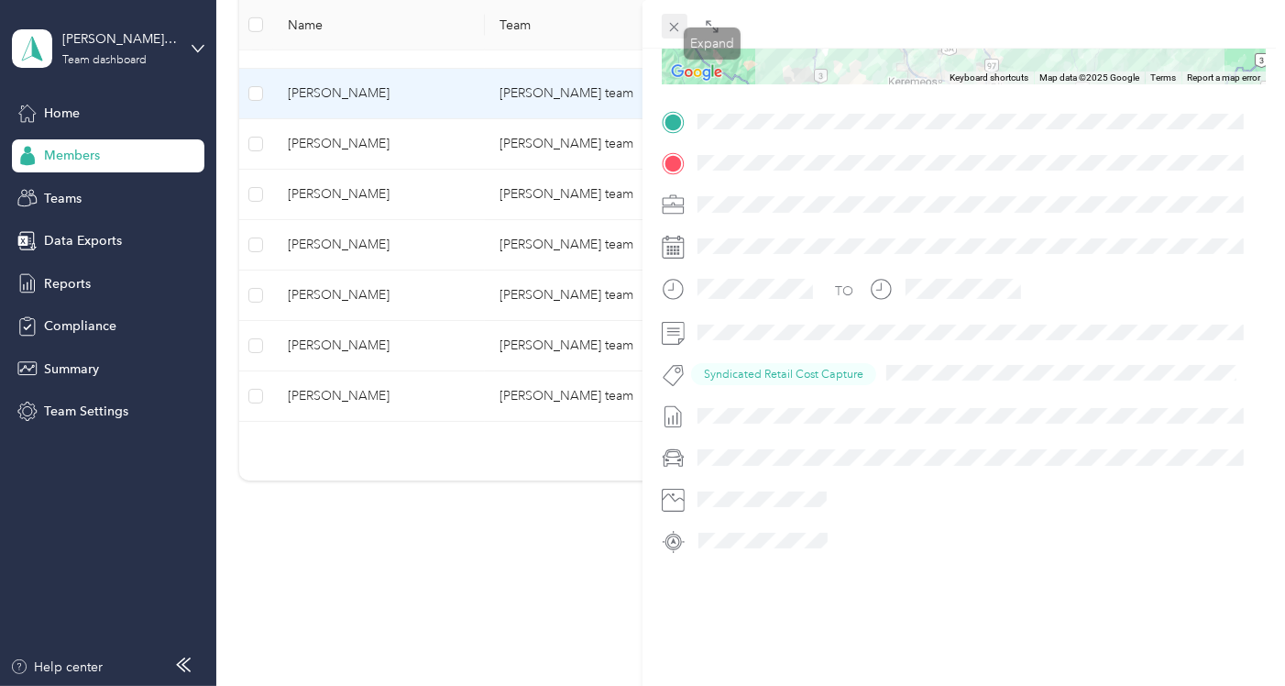
click at [672, 28] on icon at bounding box center [674, 27] width 16 height 16
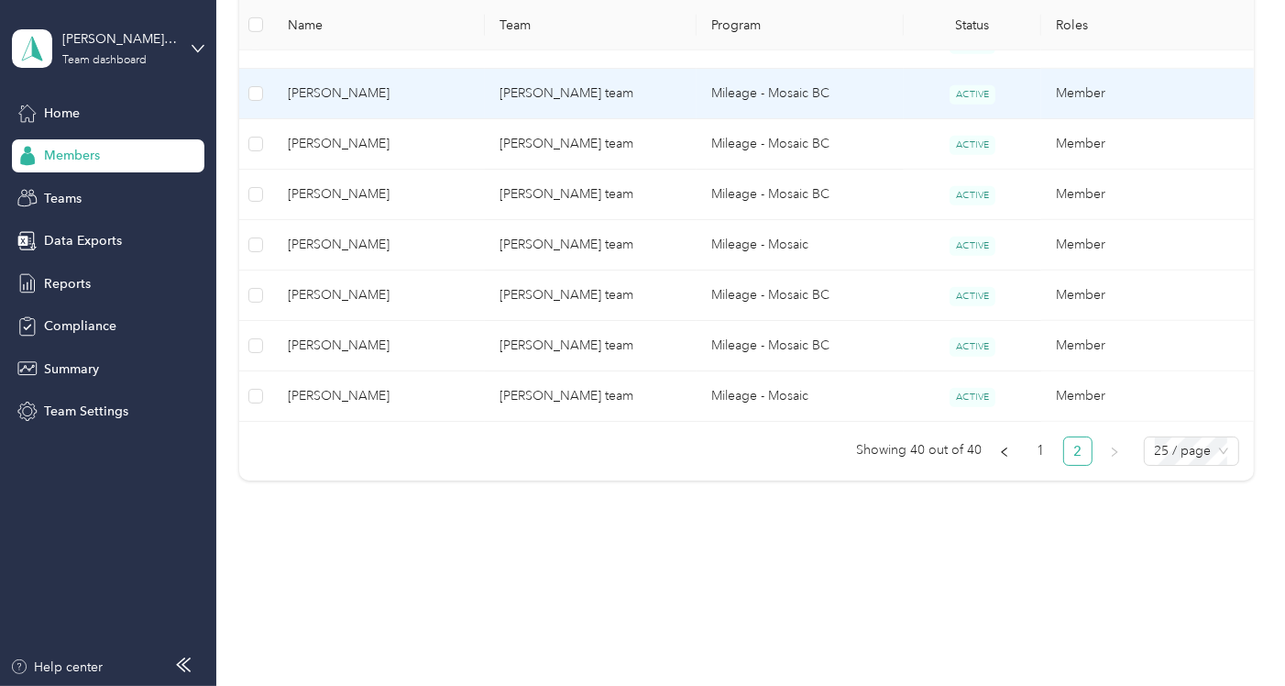
click at [367, 84] on span "[PERSON_NAME]" at bounding box center [379, 93] width 182 height 20
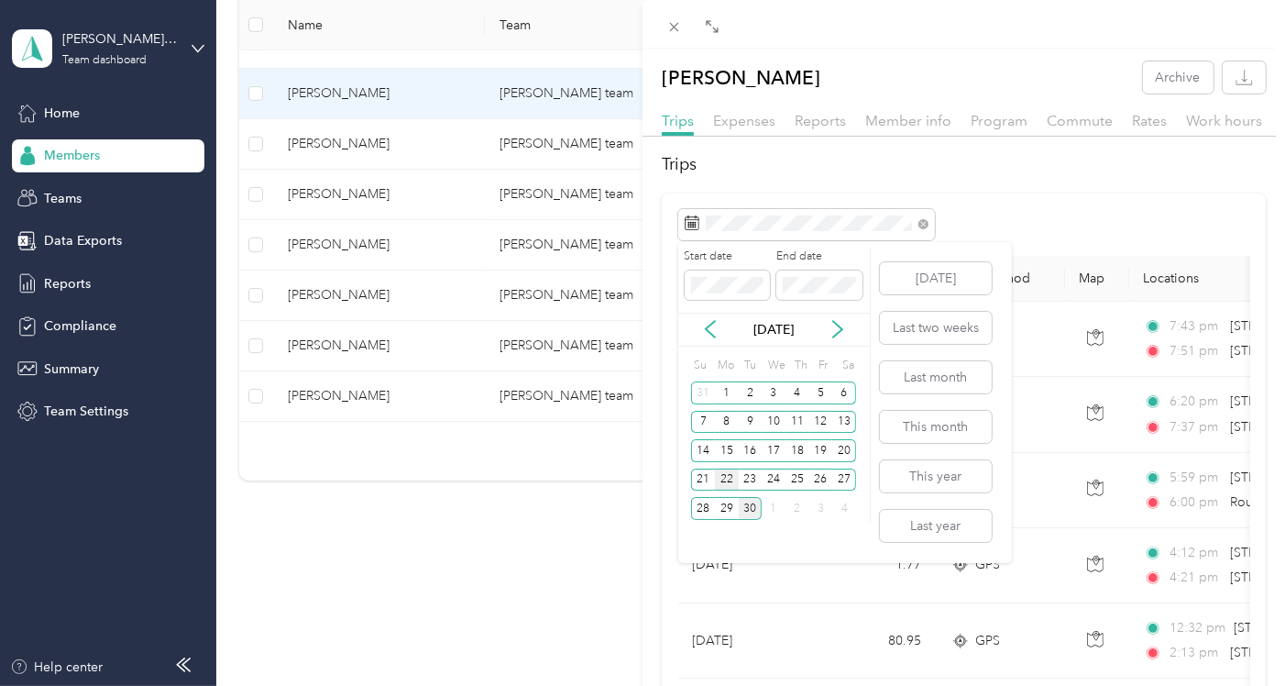
click at [725, 482] on div "22" at bounding box center [727, 479] width 24 height 23
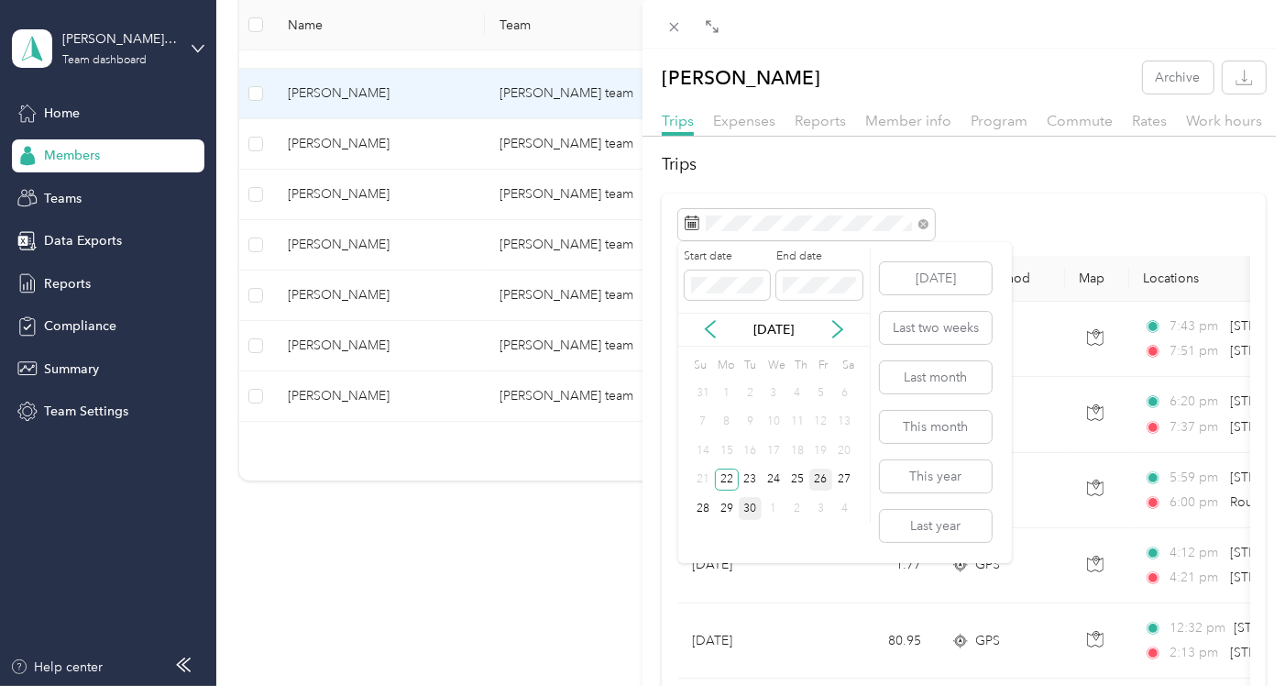
click at [821, 483] on div "26" at bounding box center [822, 479] width 24 height 23
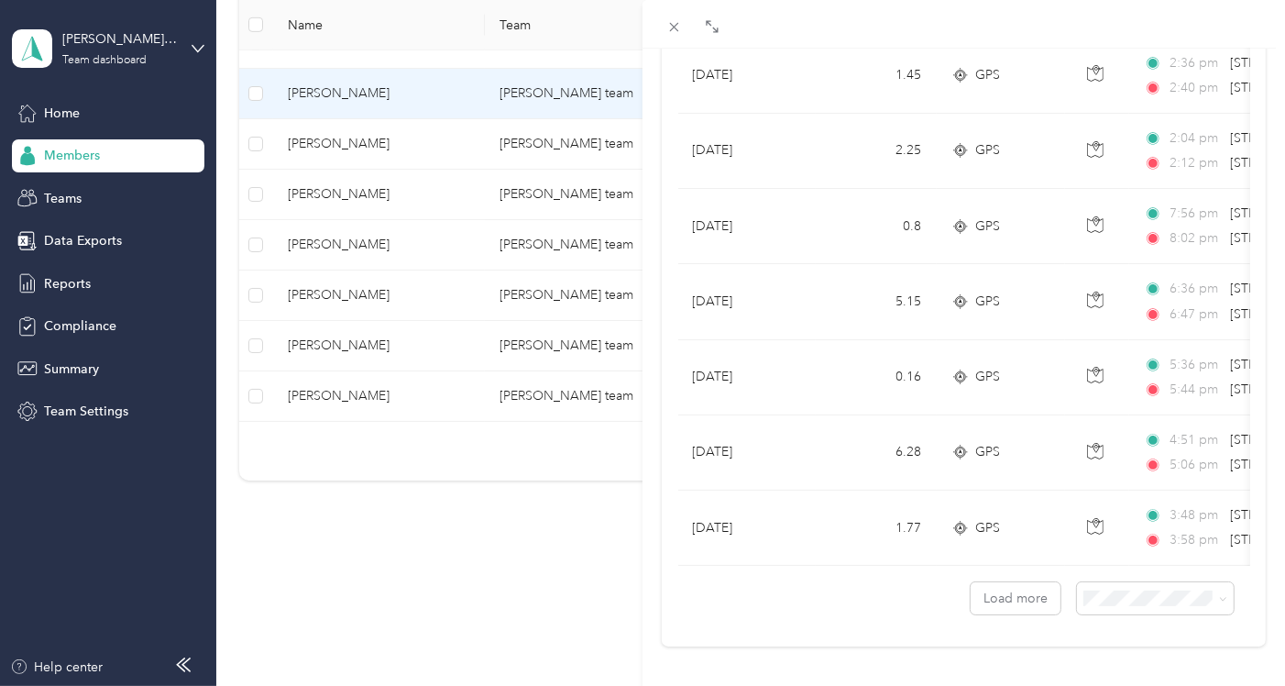
scroll to position [1659, 0]
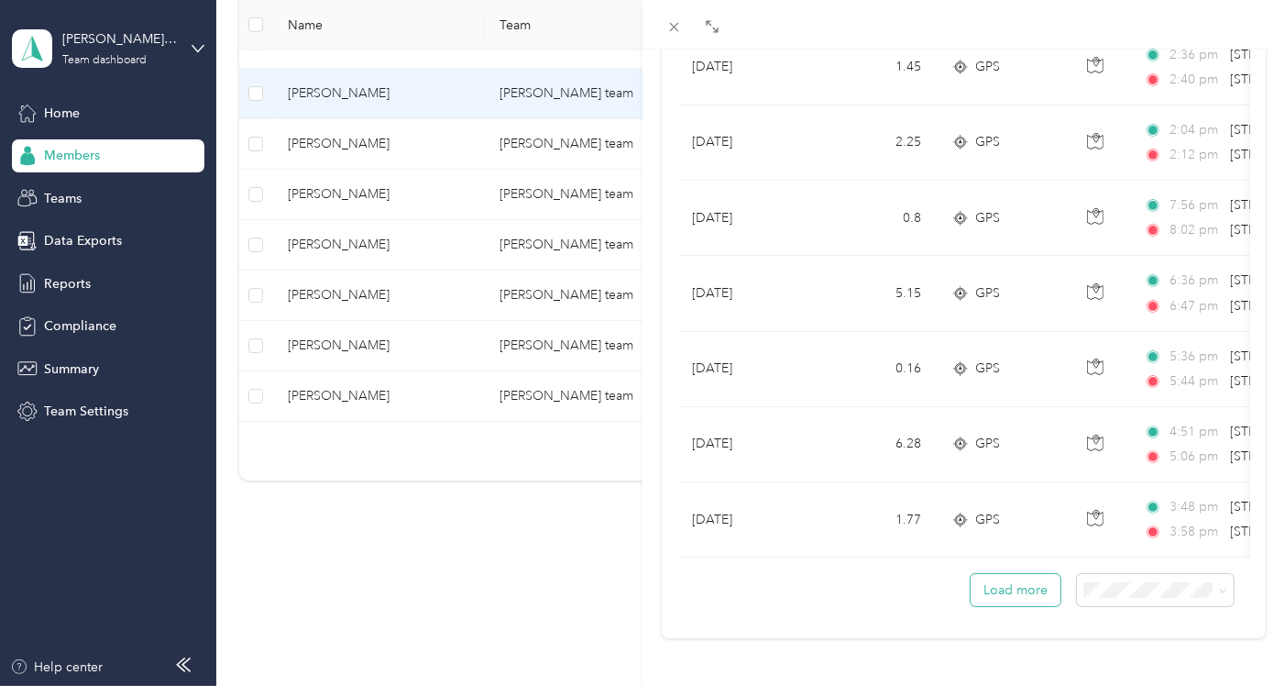
click at [891, 575] on button "Load more" at bounding box center [1016, 590] width 90 height 32
click at [891, 514] on li "50 per load" at bounding box center [1141, 510] width 157 height 32
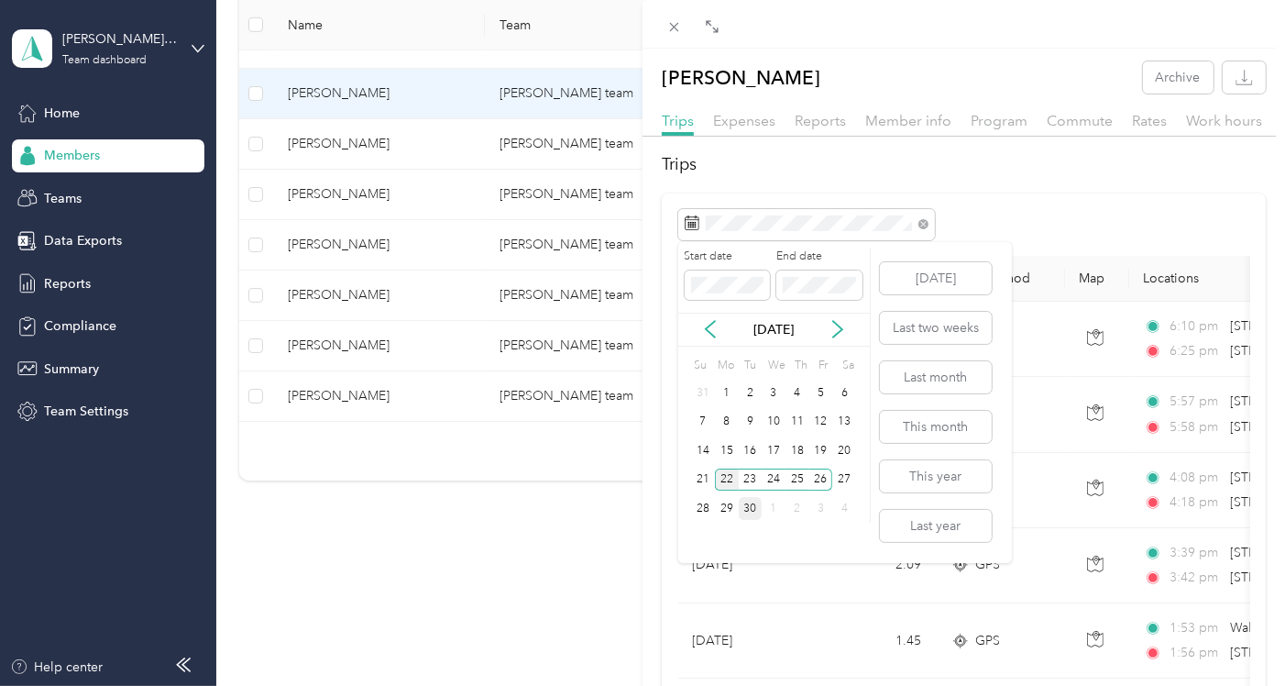
click at [733, 482] on div "22" at bounding box center [727, 479] width 24 height 23
click at [728, 478] on div "22" at bounding box center [727, 479] width 24 height 23
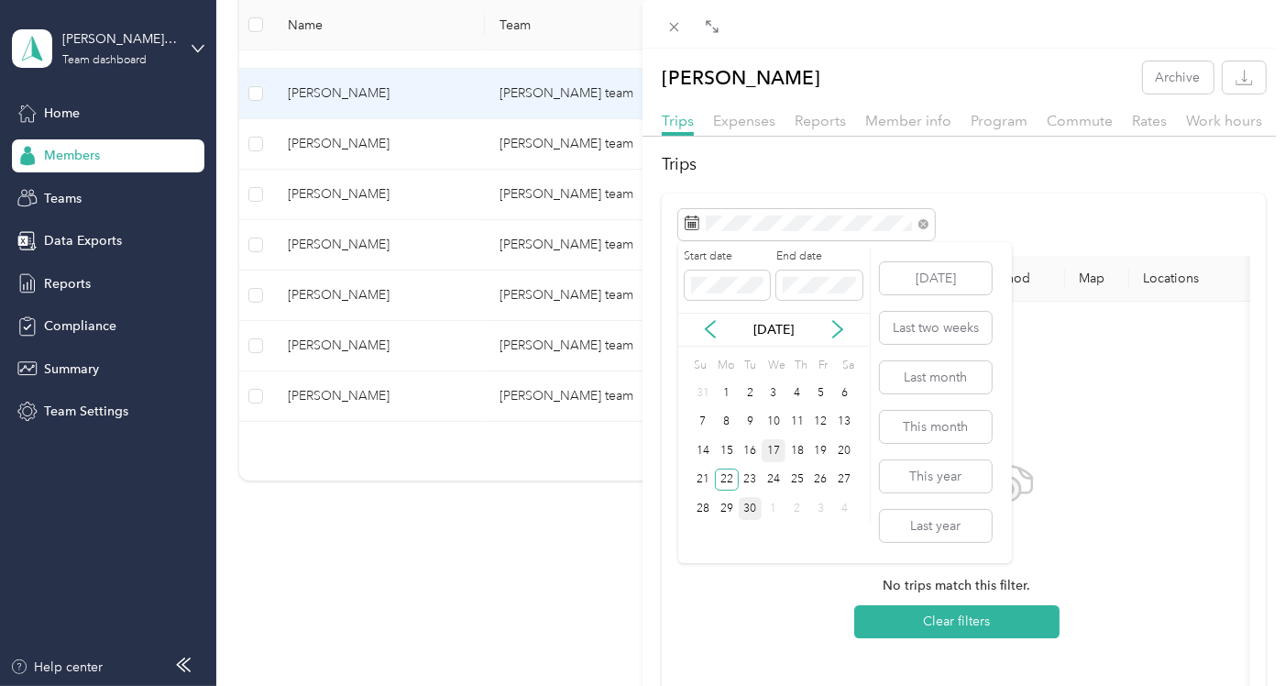
click at [776, 452] on div "17" at bounding box center [774, 450] width 24 height 23
click at [831, 446] on div "19" at bounding box center [822, 450] width 24 height 23
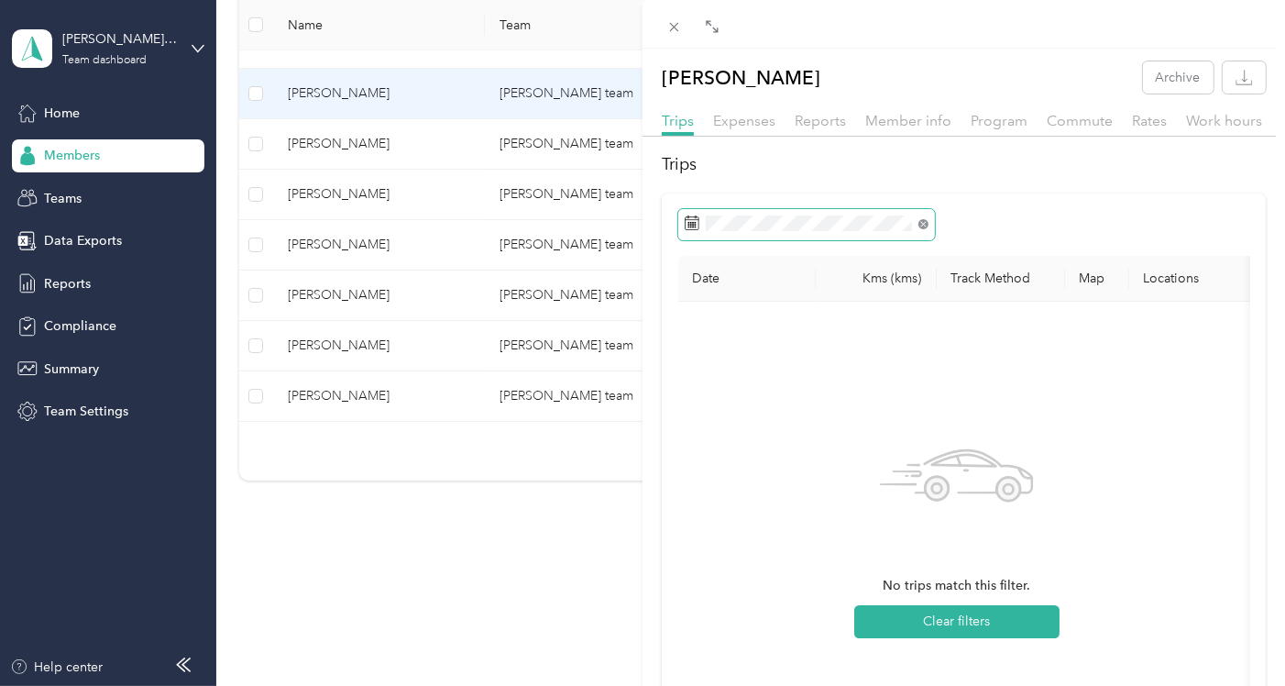
click at [891, 224] on icon at bounding box center [924, 224] width 10 height 10
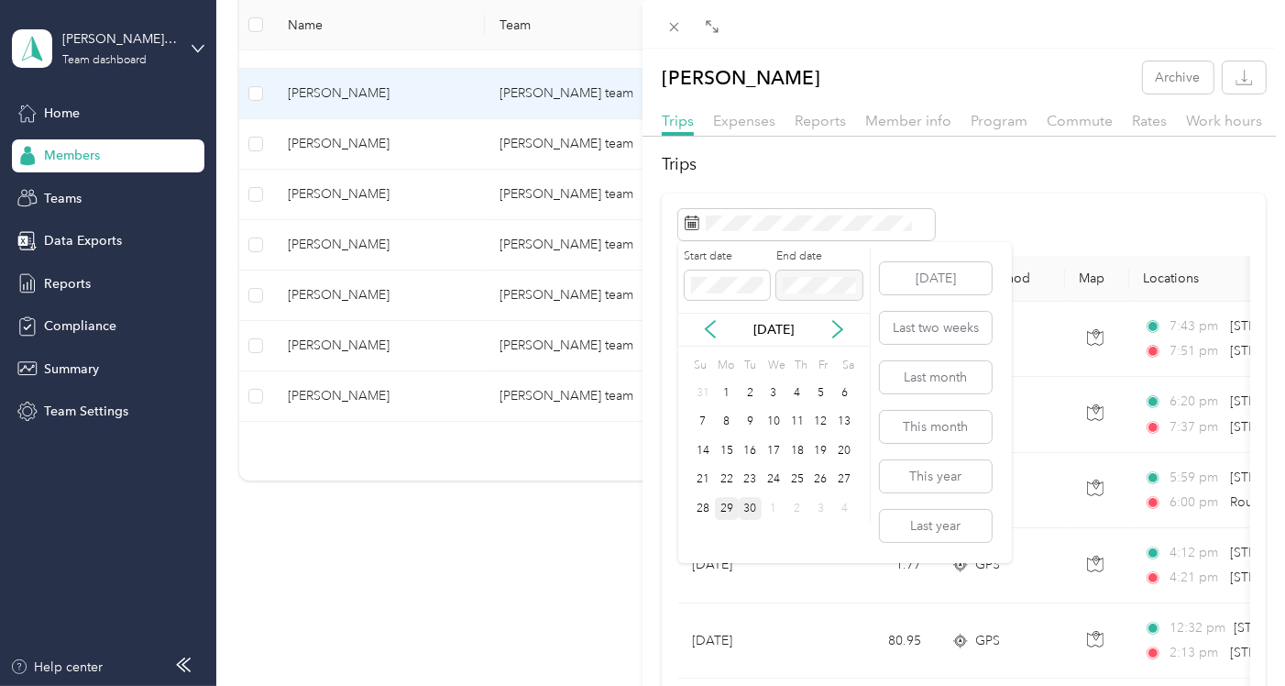
click at [724, 504] on div "29" at bounding box center [727, 508] width 24 height 23
click at [749, 507] on div "30" at bounding box center [751, 508] width 24 height 23
